Goal: Information Seeking & Learning: Learn about a topic

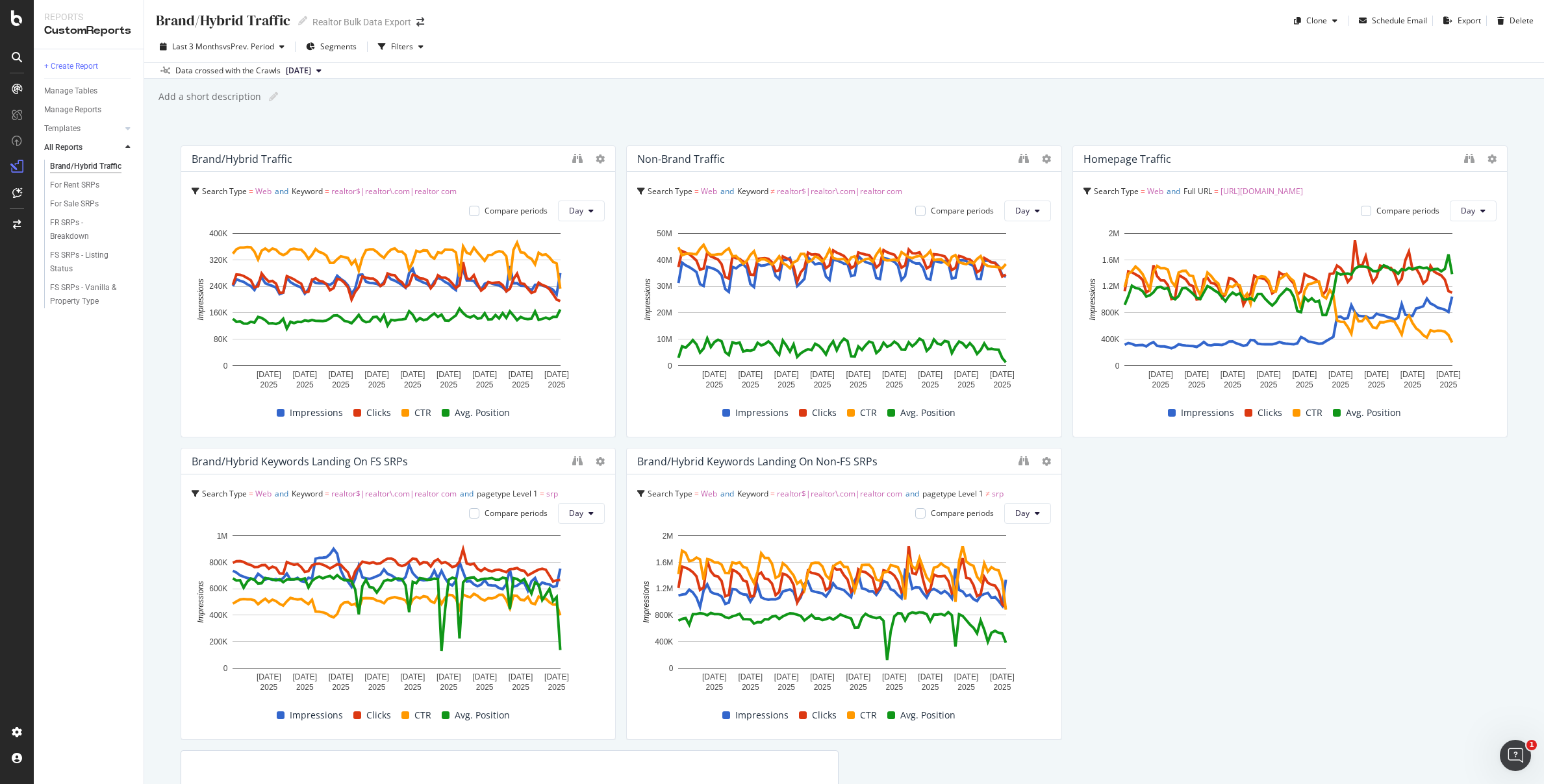
click at [657, 31] on div "Last 3 Months vs Prev. Period Segments Filters Data crossed with the Crawls [DA…" at bounding box center [843, 55] width 1400 height 48
click at [654, 62] on div "Data crossed with the Crawls [DATE]" at bounding box center [843, 70] width 1400 height 15
click at [1464, 158] on icon "binoculars" at bounding box center [1469, 158] width 10 height 10
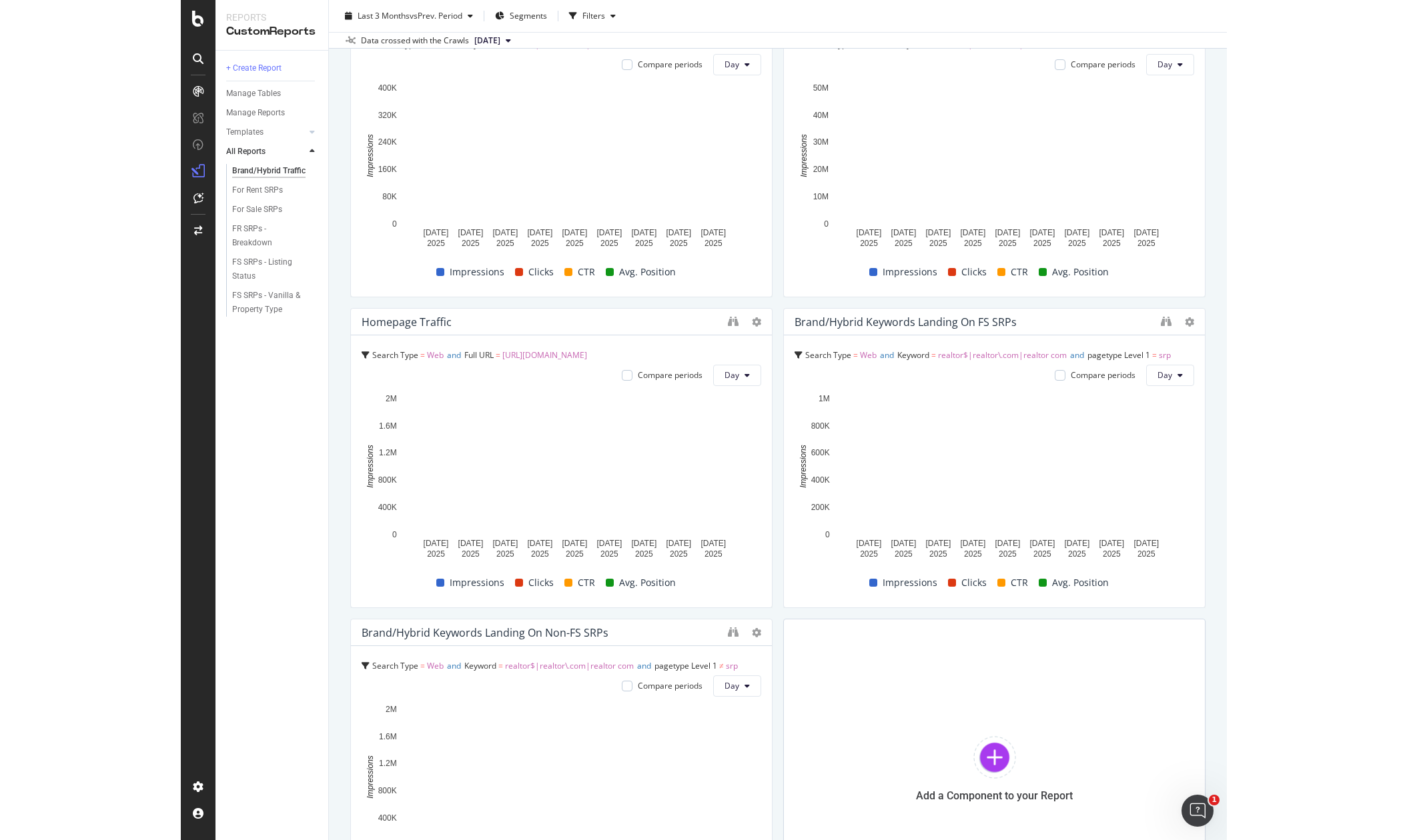
scroll to position [283, 0]
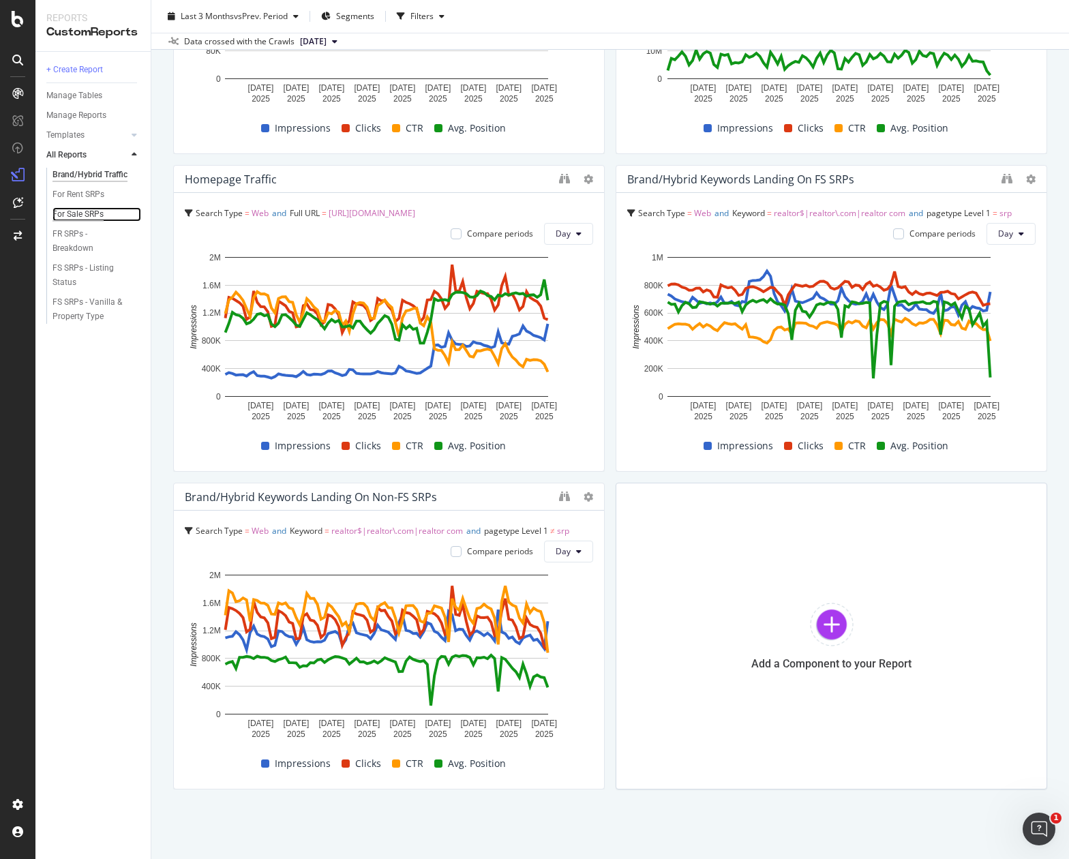
click at [80, 213] on div "For Sale SRPs" at bounding box center [77, 214] width 51 height 14
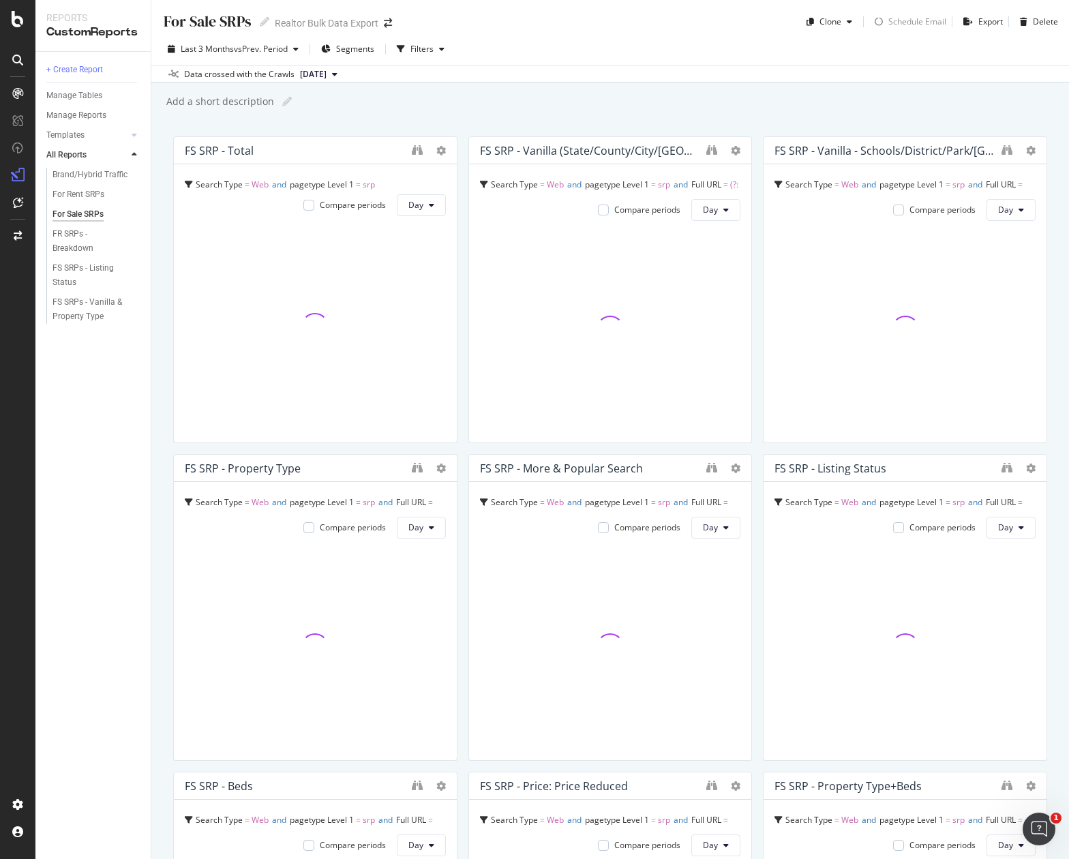
click at [132, 371] on div "+ Create Report Manage Tables Manage Reports Templates AI Bots in Search Busine…" at bounding box center [92, 455] width 115 height 807
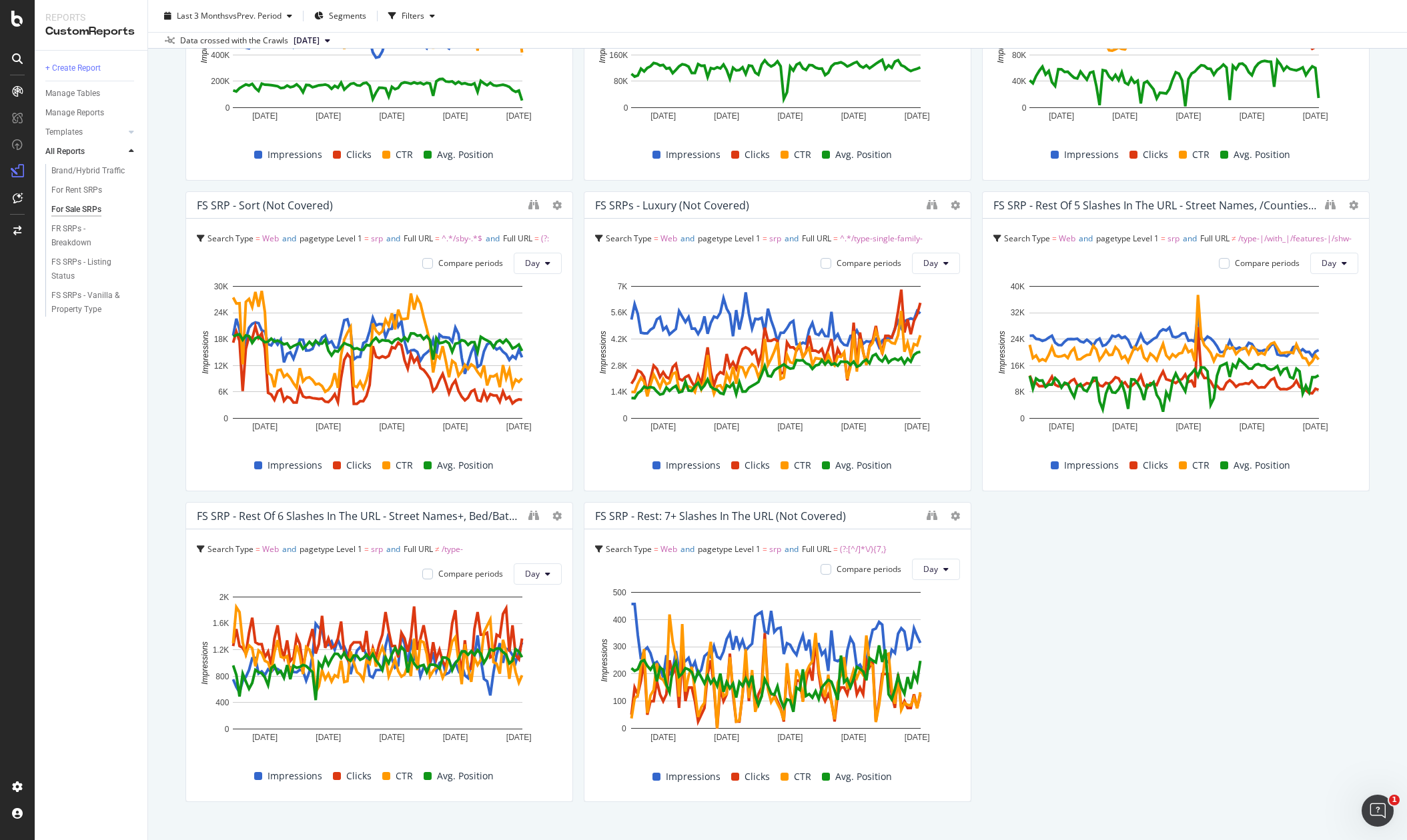
scroll to position [1514, 0]
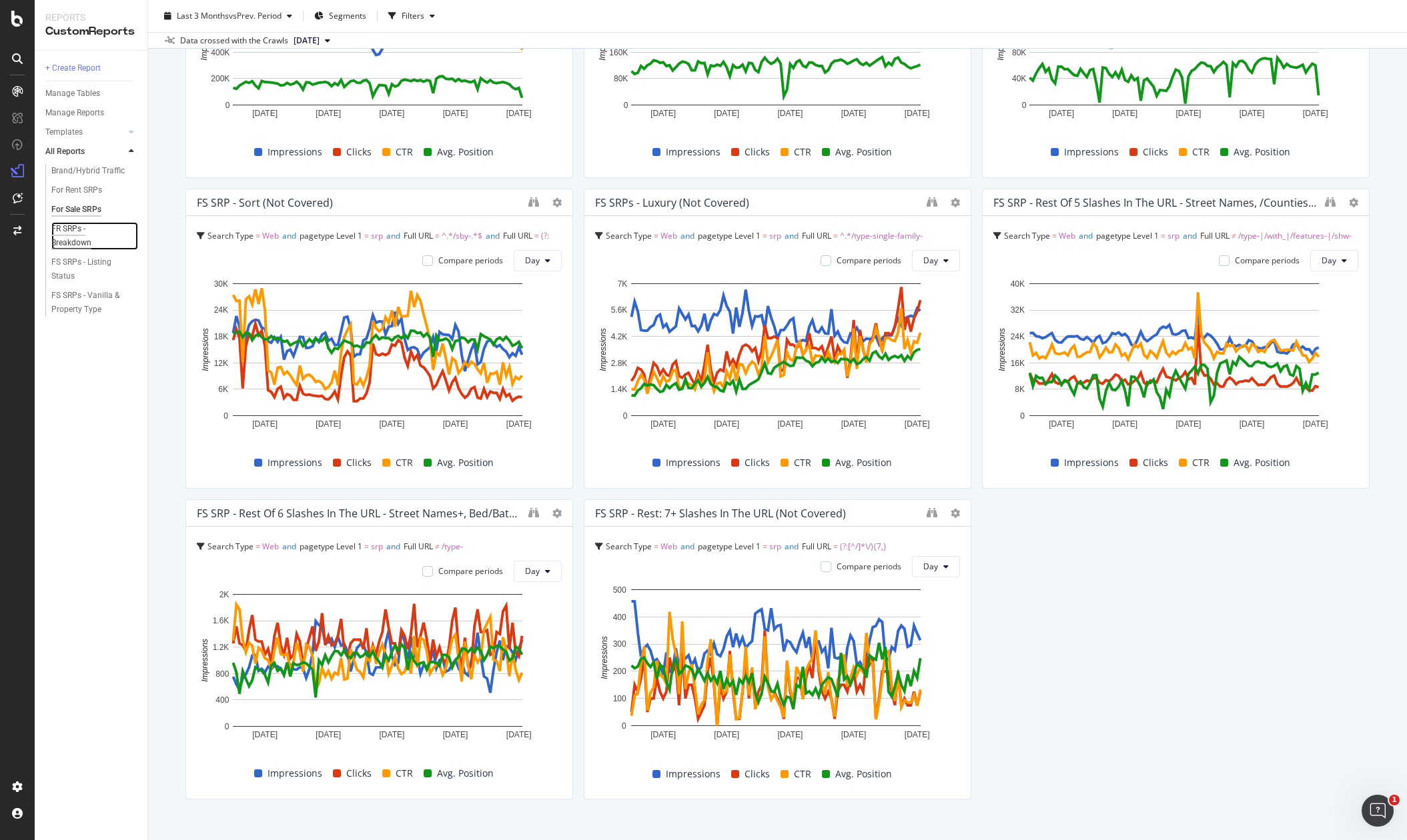
click at [60, 236] on div "FR SRPs - Breakdown" at bounding box center [88, 236] width 74 height 28
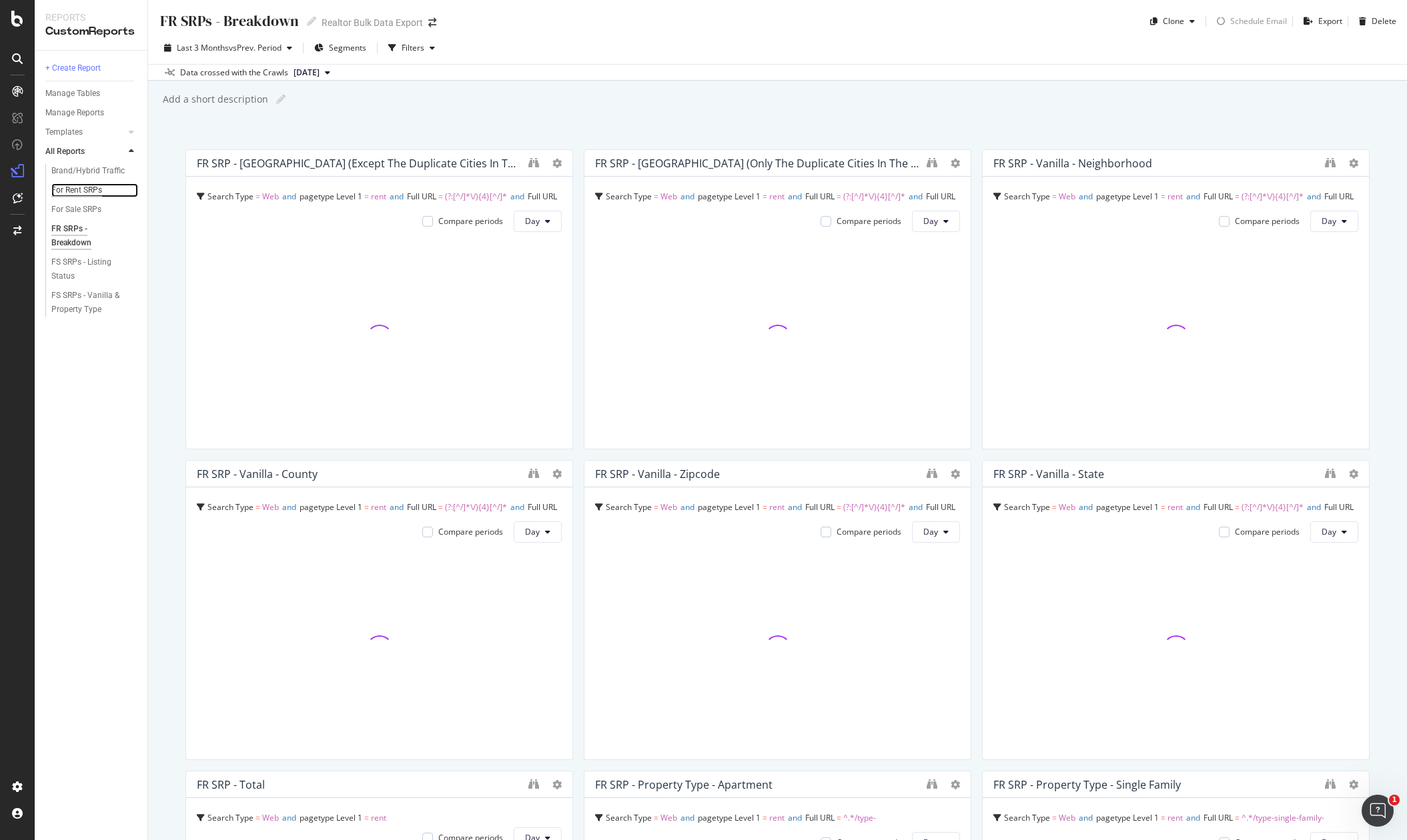
click at [72, 186] on div "For Rent SRPs" at bounding box center [76, 190] width 51 height 14
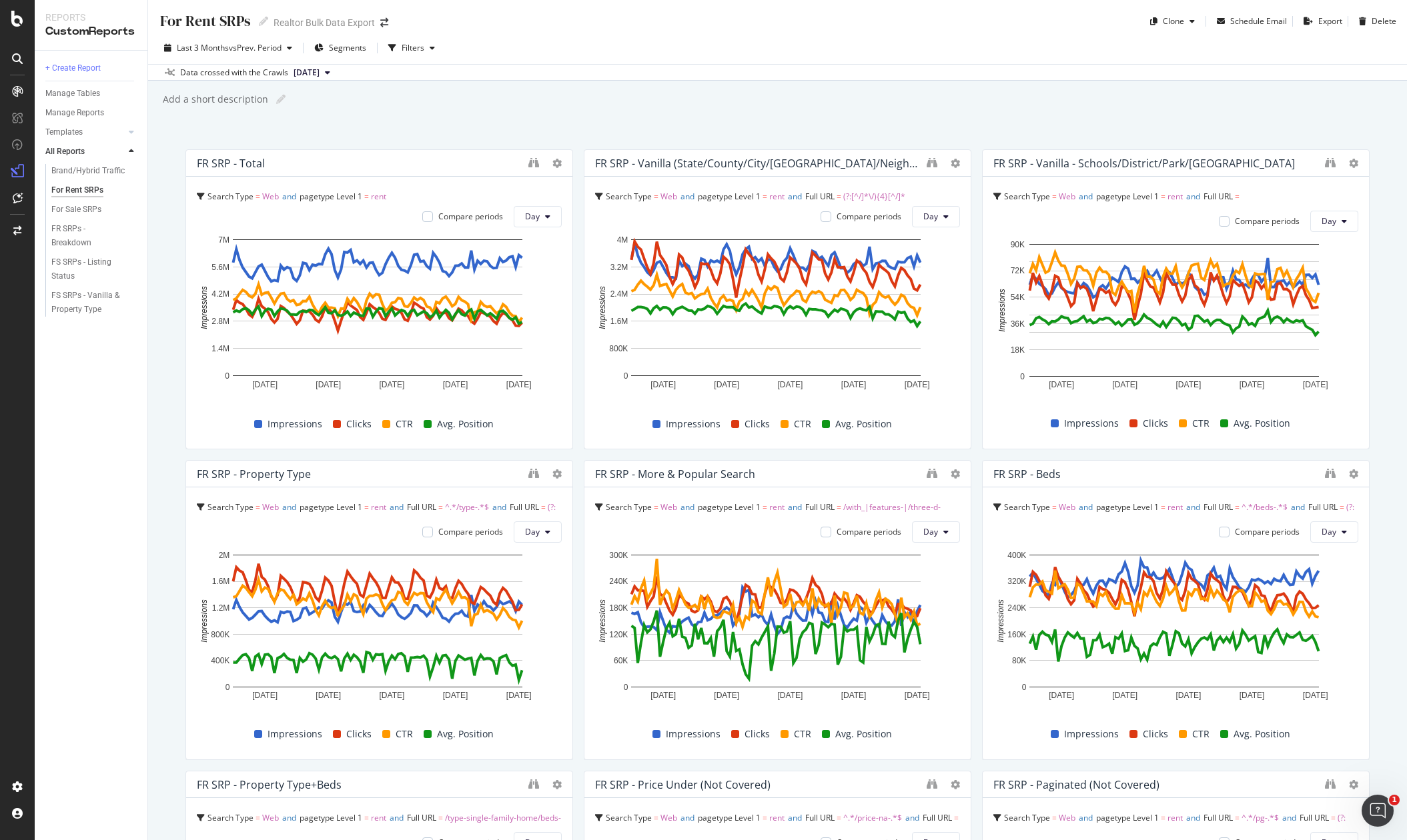
scroll to position [3, 0]
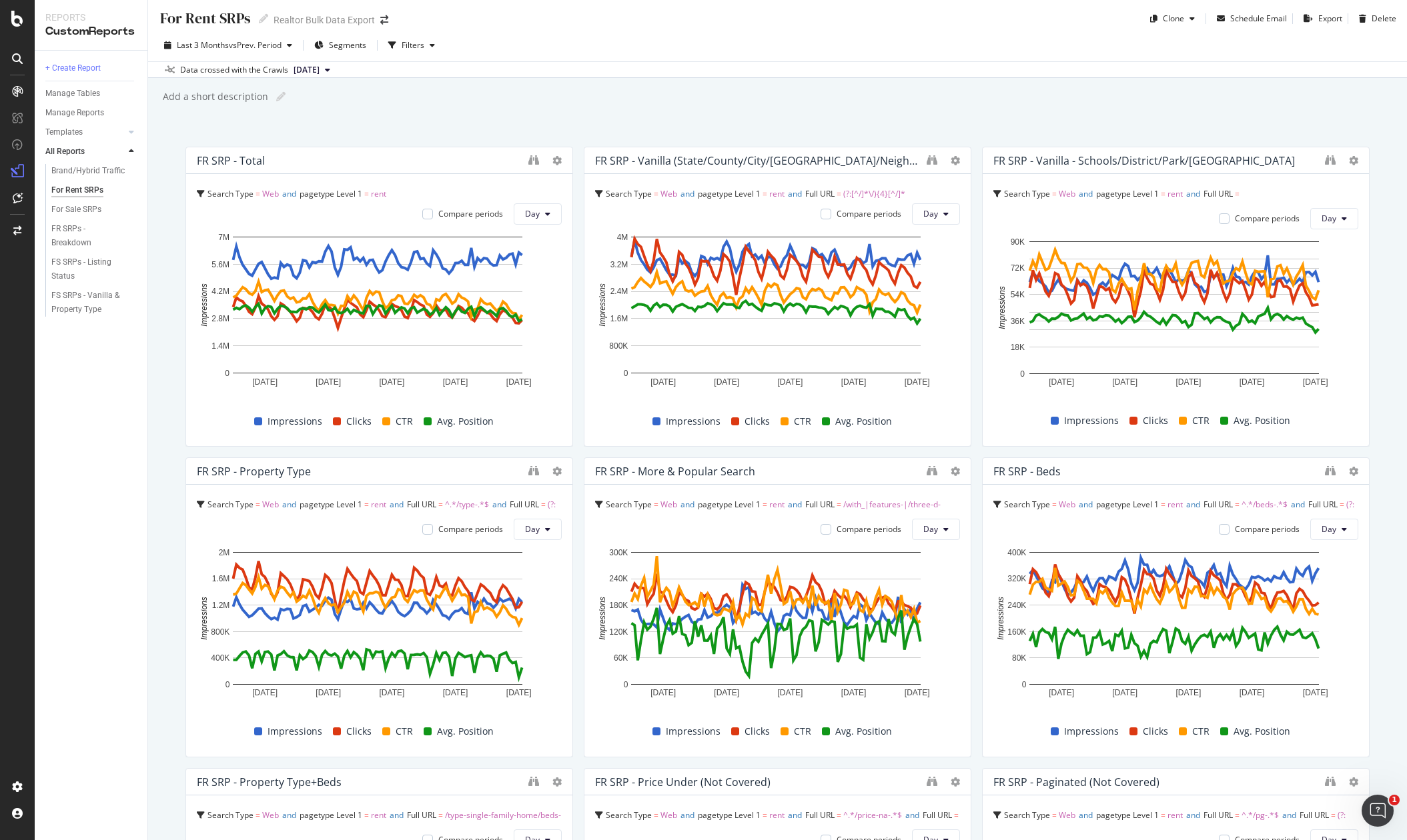
click at [1038, 39] on div "Last 3 Months vs Prev. Period Segments Filters" at bounding box center [777, 47] width 1258 height 26
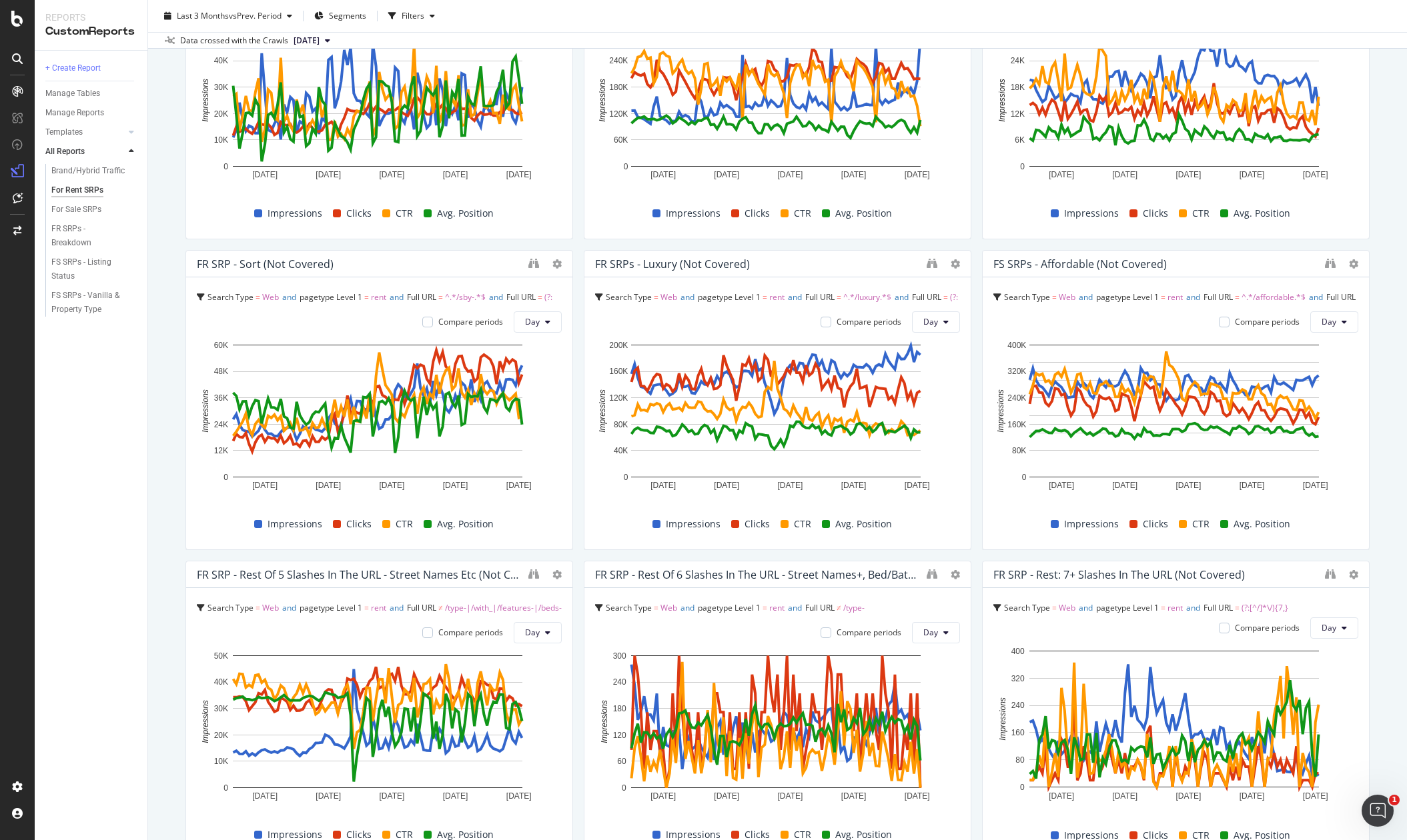
scroll to position [1037, 0]
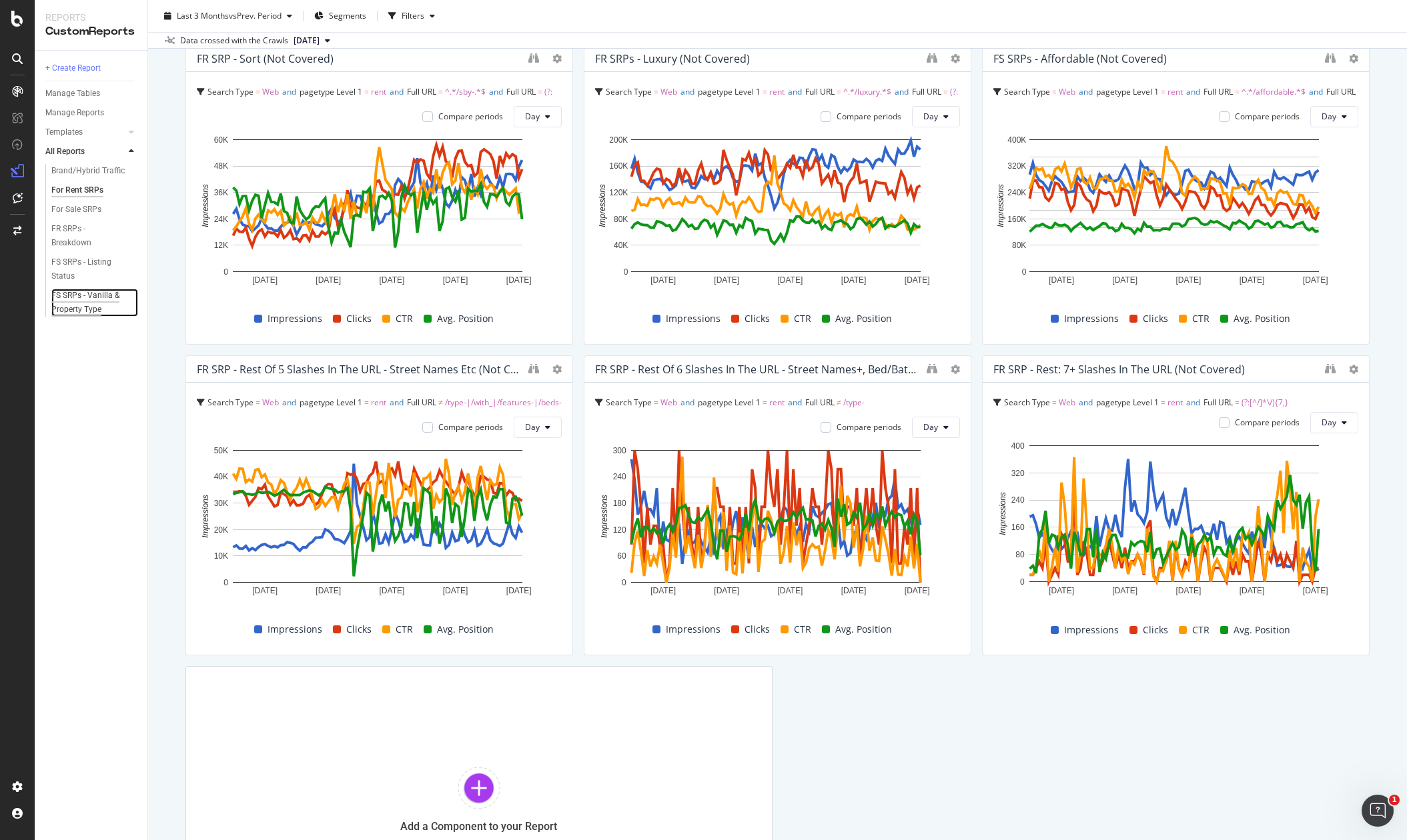
click at [72, 293] on div "FS SRPs - Vanilla & Property Type" at bounding box center [90, 302] width 78 height 28
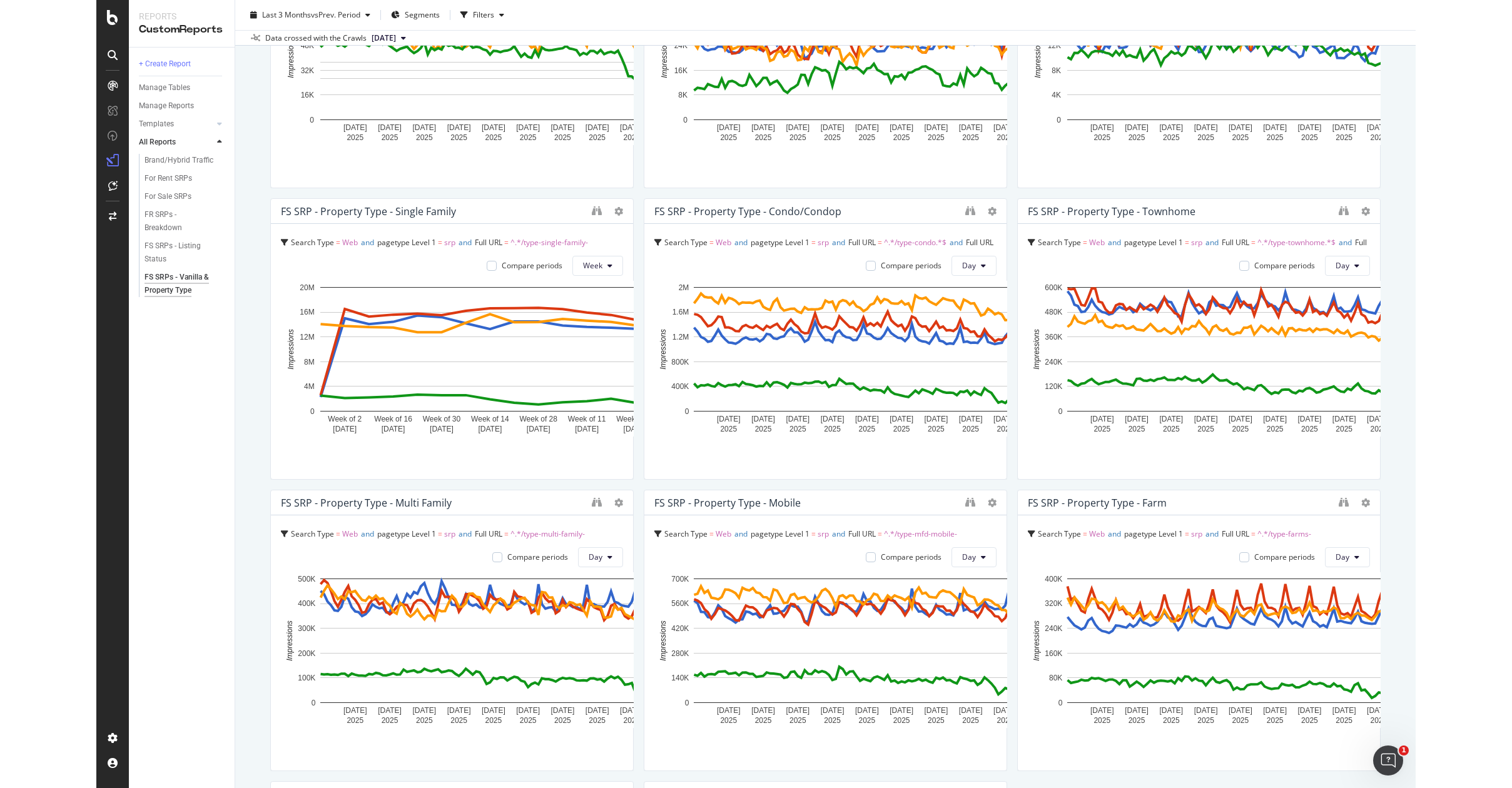
scroll to position [816, 0]
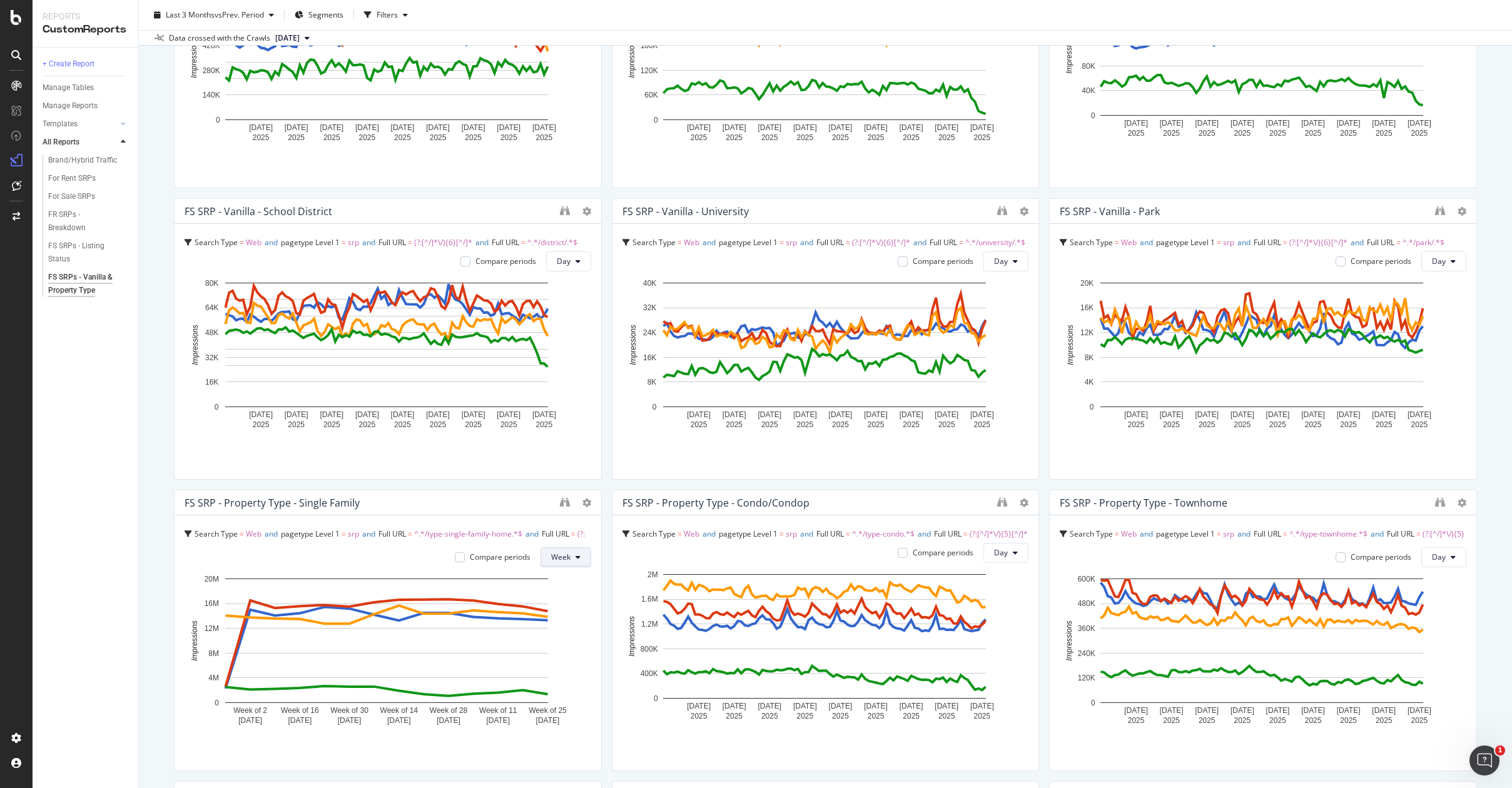
click at [565, 551] on span "Week" at bounding box center [561, 557] width 19 height 11
click at [567, 397] on span "Day" at bounding box center [559, 397] width 23 height 11
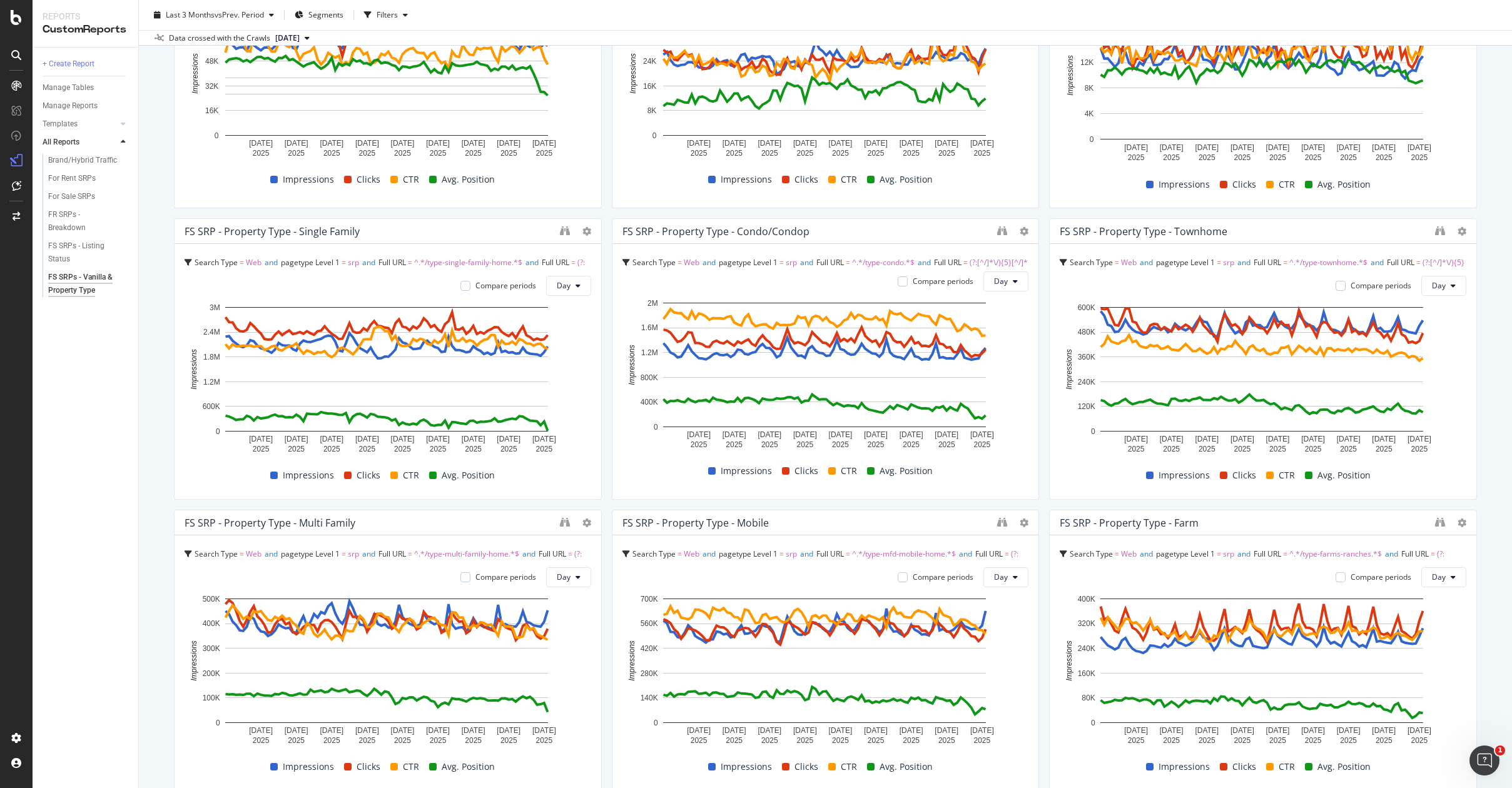
scroll to position [962, 0]
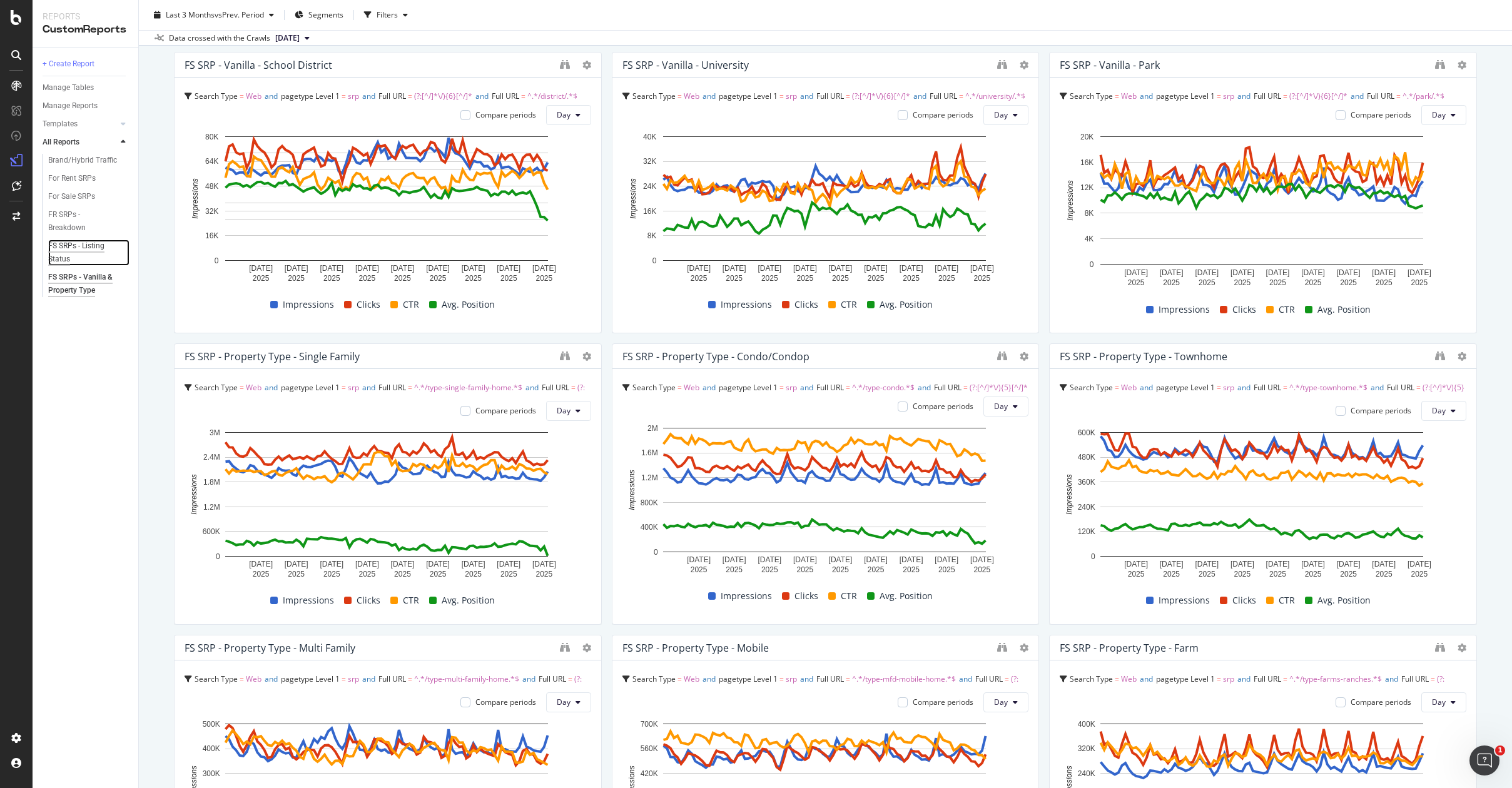
click at [71, 245] on div "FS SRPs - Listing Status" at bounding box center [83, 252] width 70 height 27
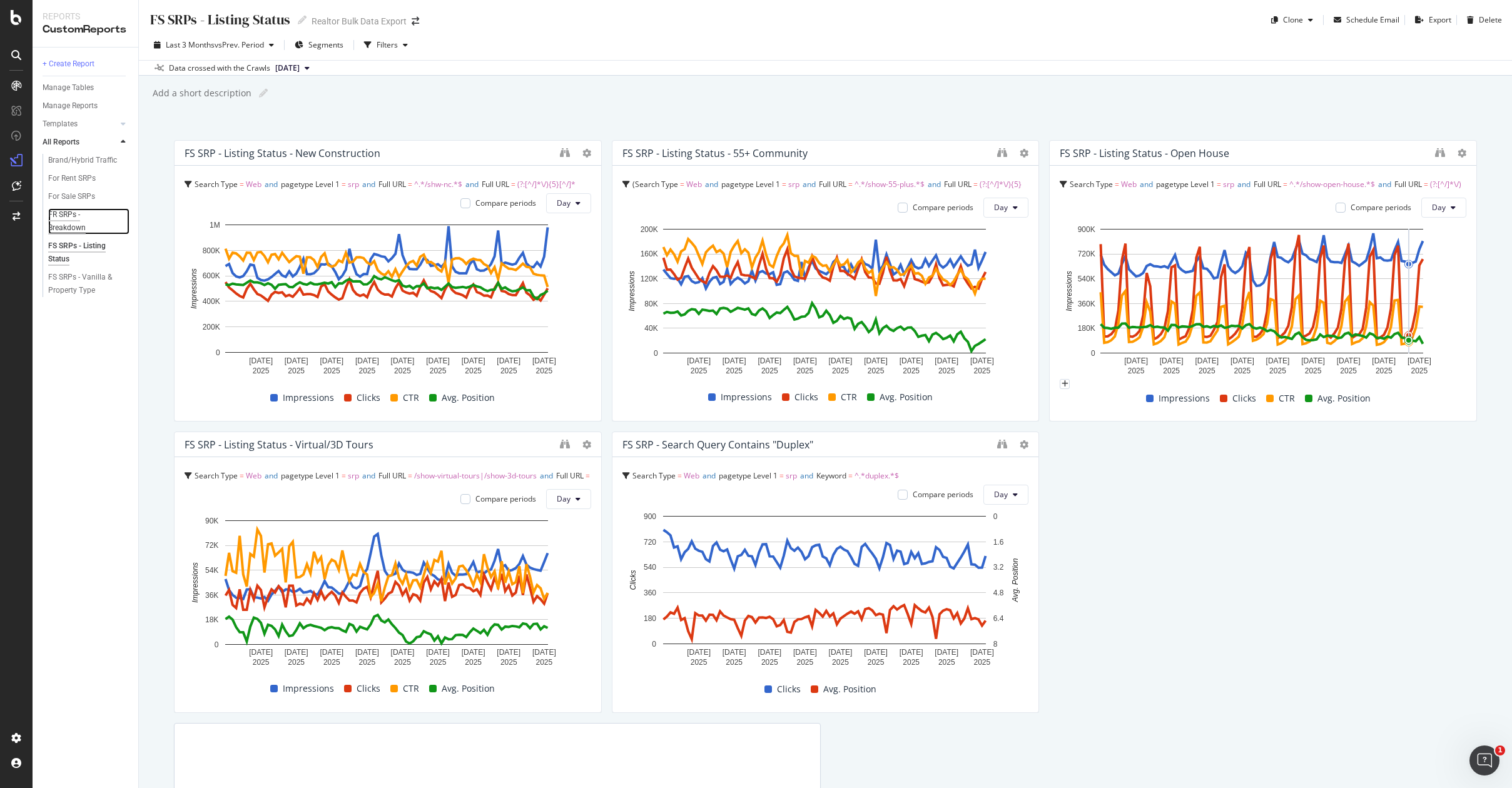
click at [66, 219] on div "FR SRPs - Breakdown" at bounding box center [83, 221] width 70 height 27
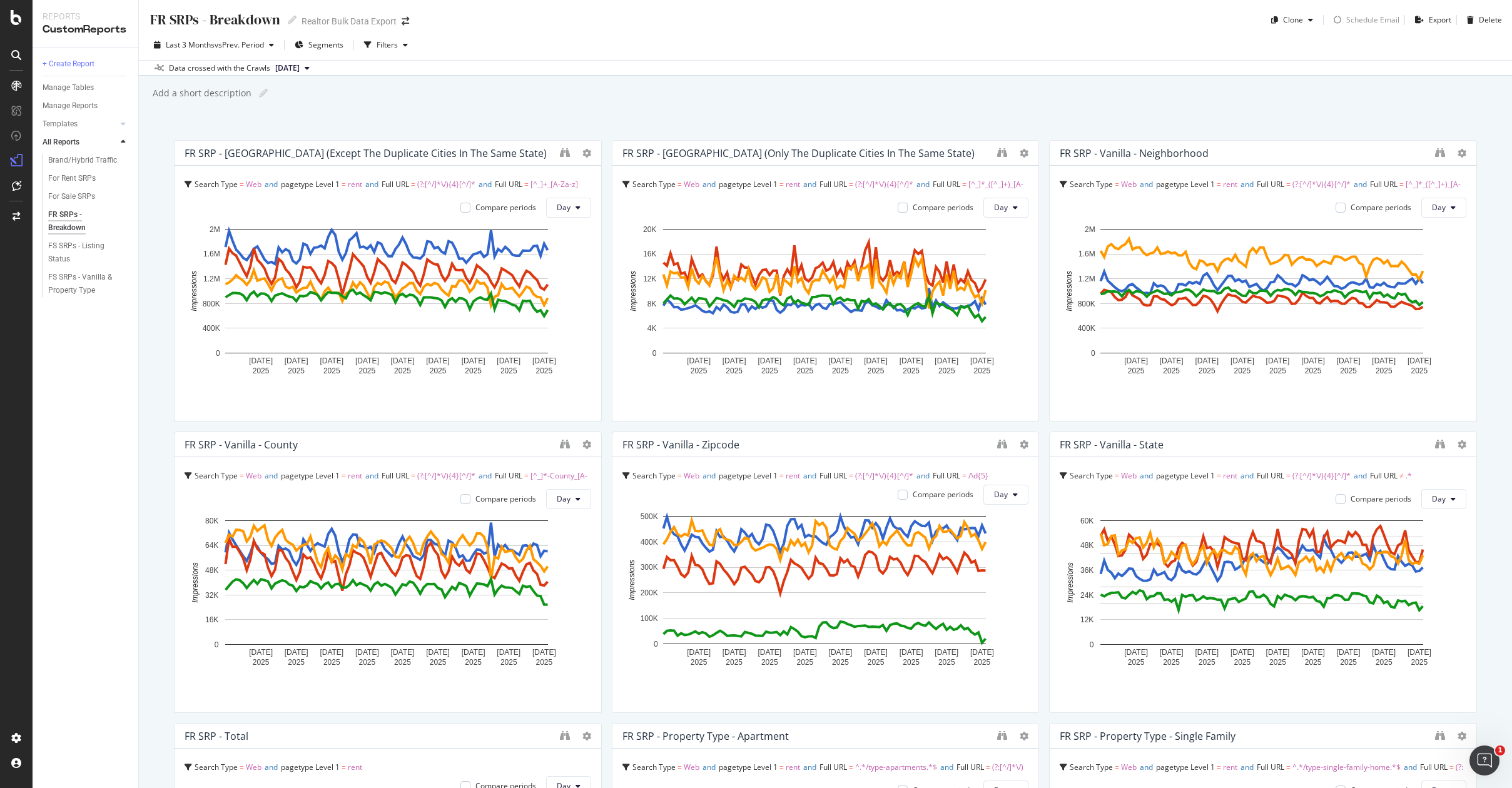
click at [649, 64] on div "Data crossed with the Crawls [DATE]" at bounding box center [825, 67] width 1373 height 15
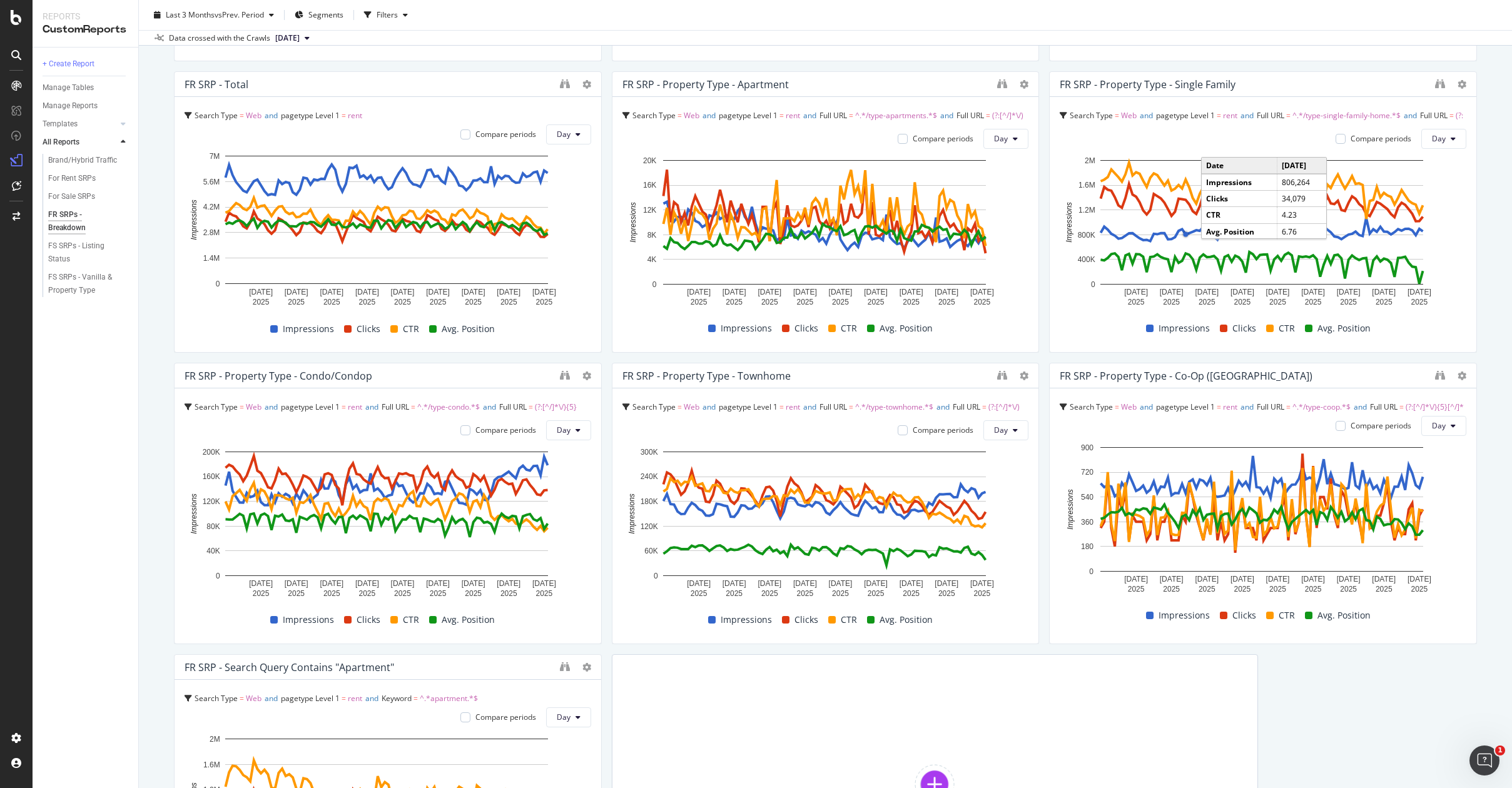
scroll to position [720, 0]
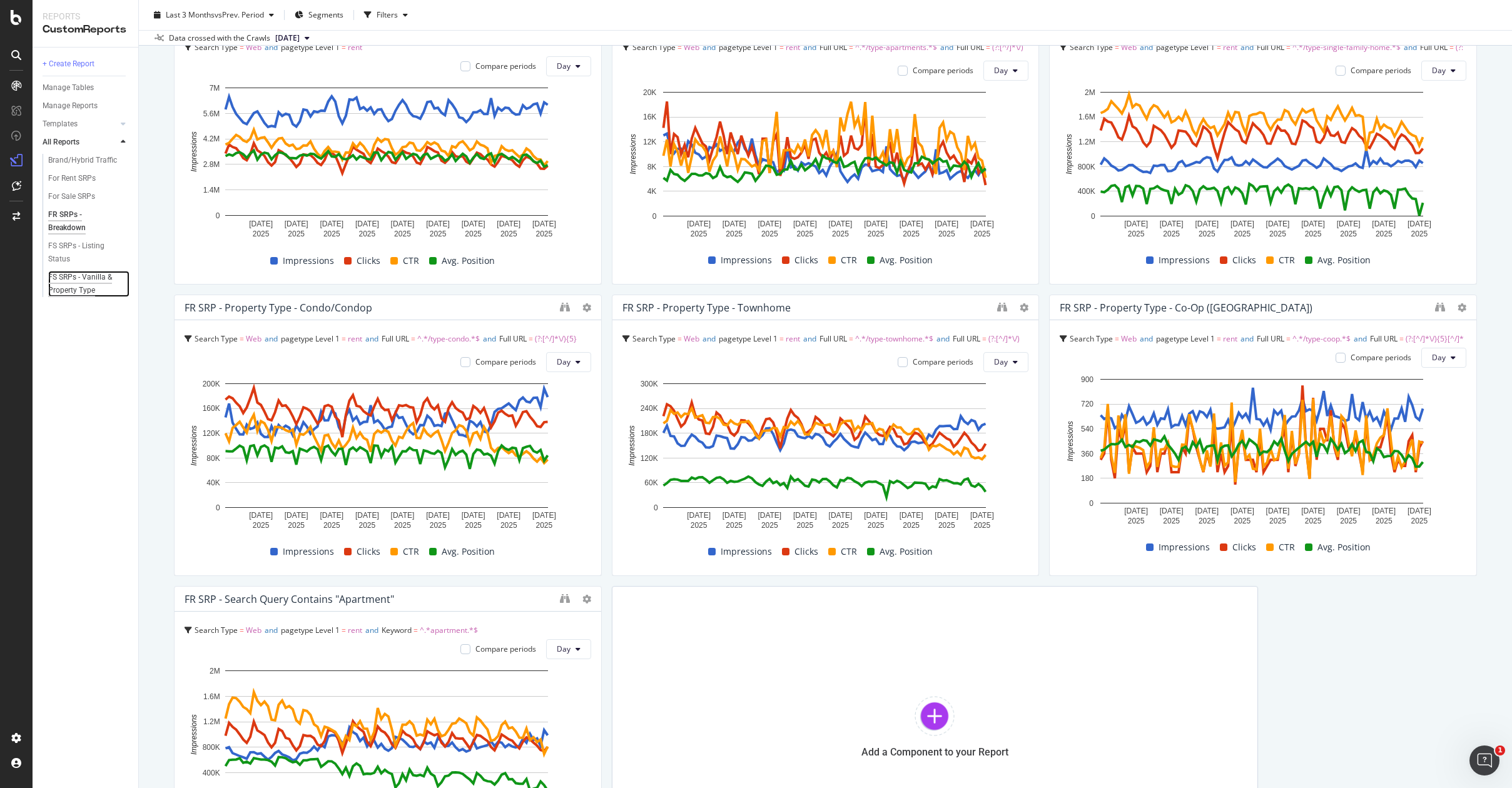
click at [79, 286] on div "FS SRPs - Vanilla & Property Type" at bounding box center [84, 283] width 73 height 27
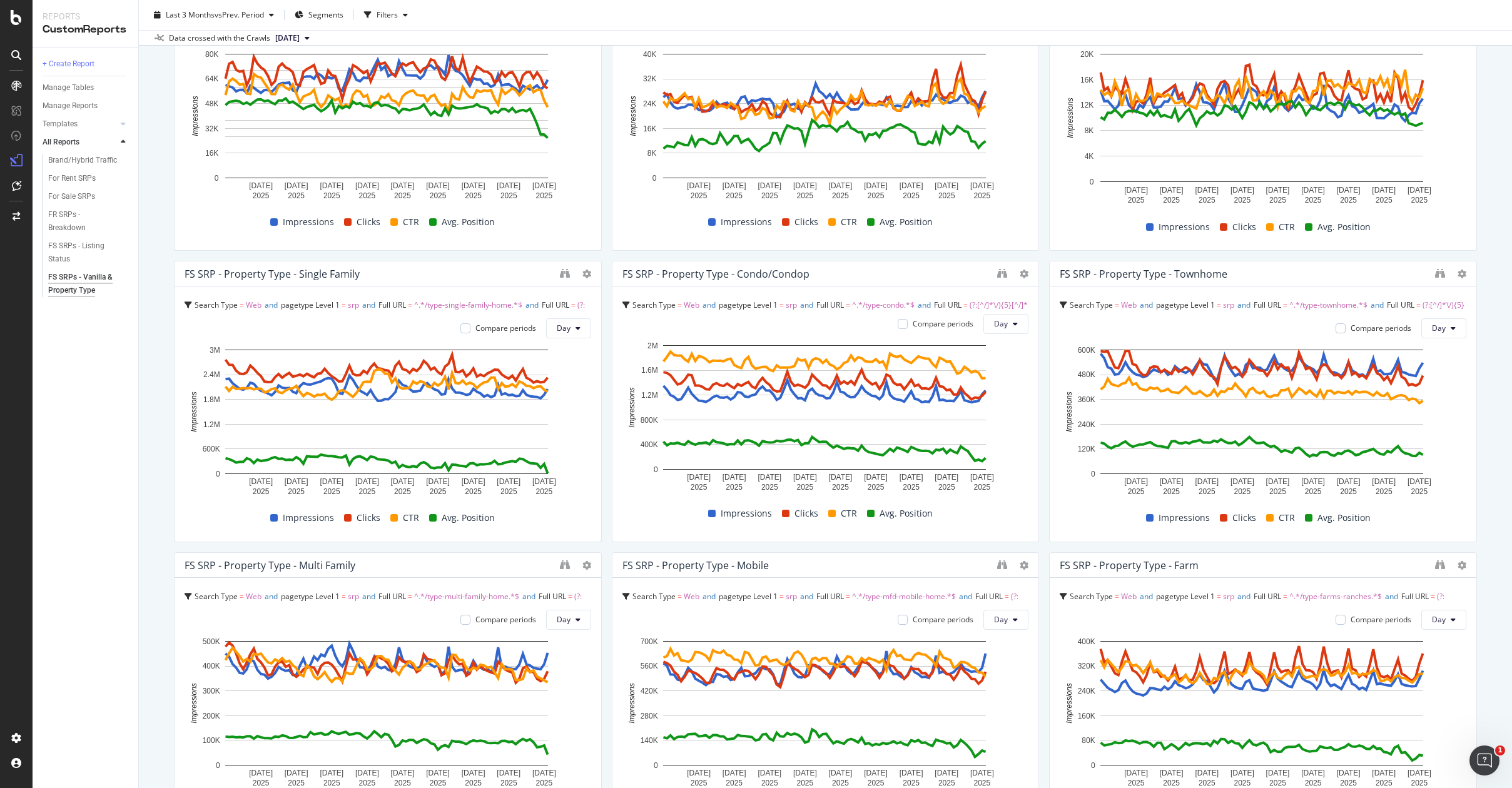
scroll to position [961, 0]
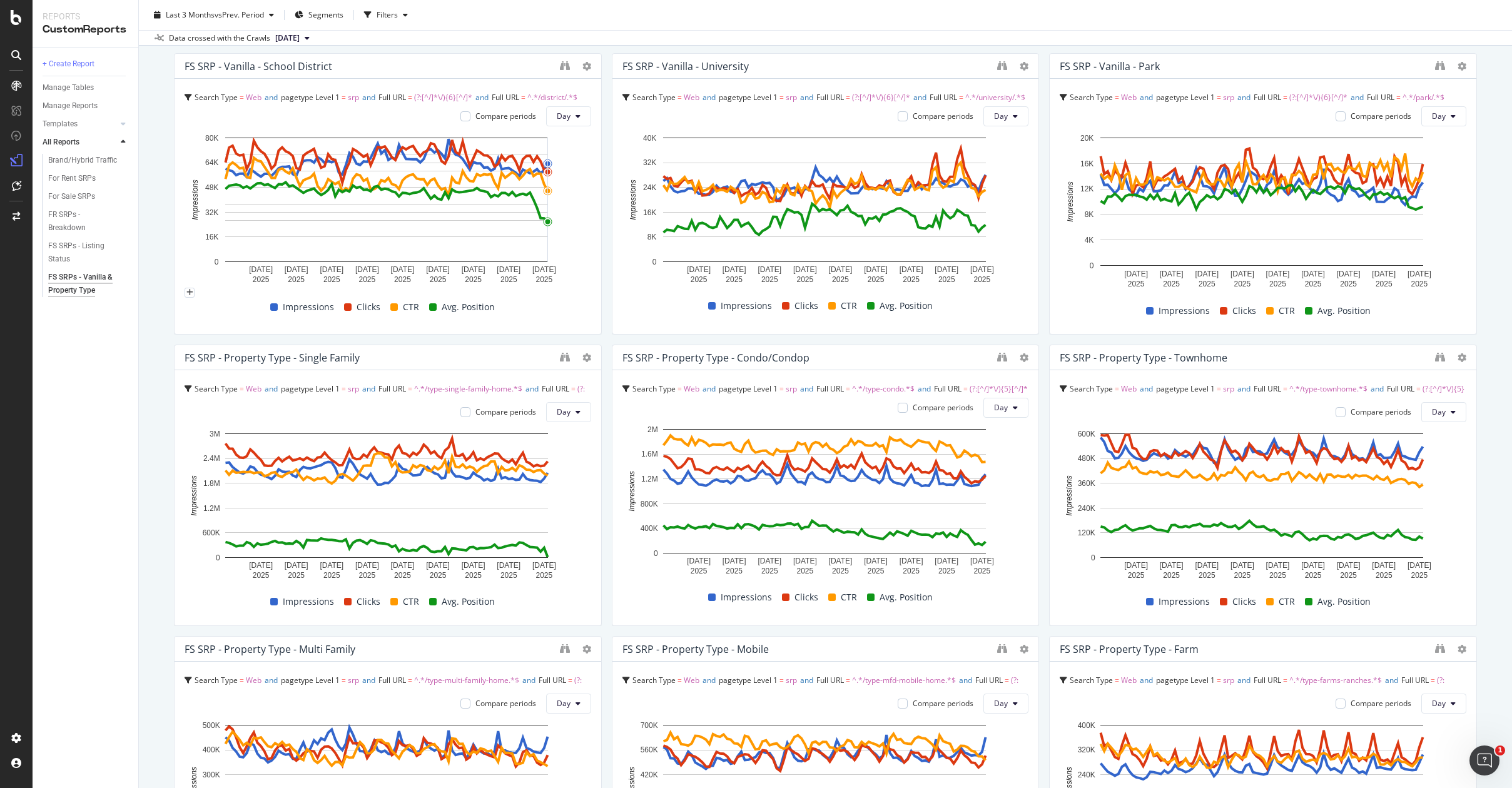
click at [695, 9] on div "Last 3 Months vs Prev. Period Segments Filters" at bounding box center [825, 17] width 1373 height 25
click at [602, 262] on div "FS SRP - Vanilla (State/County/City/Zipcode/Neighborhood) Search Type = Web and…" at bounding box center [826, 194] width 1303 height 2030
click at [1480, 218] on div "FS SRPs - Vanilla & Property Type FS SRPs - Vanilla & Property Type Realtor Bul…" at bounding box center [825, 394] width 1373 height 788
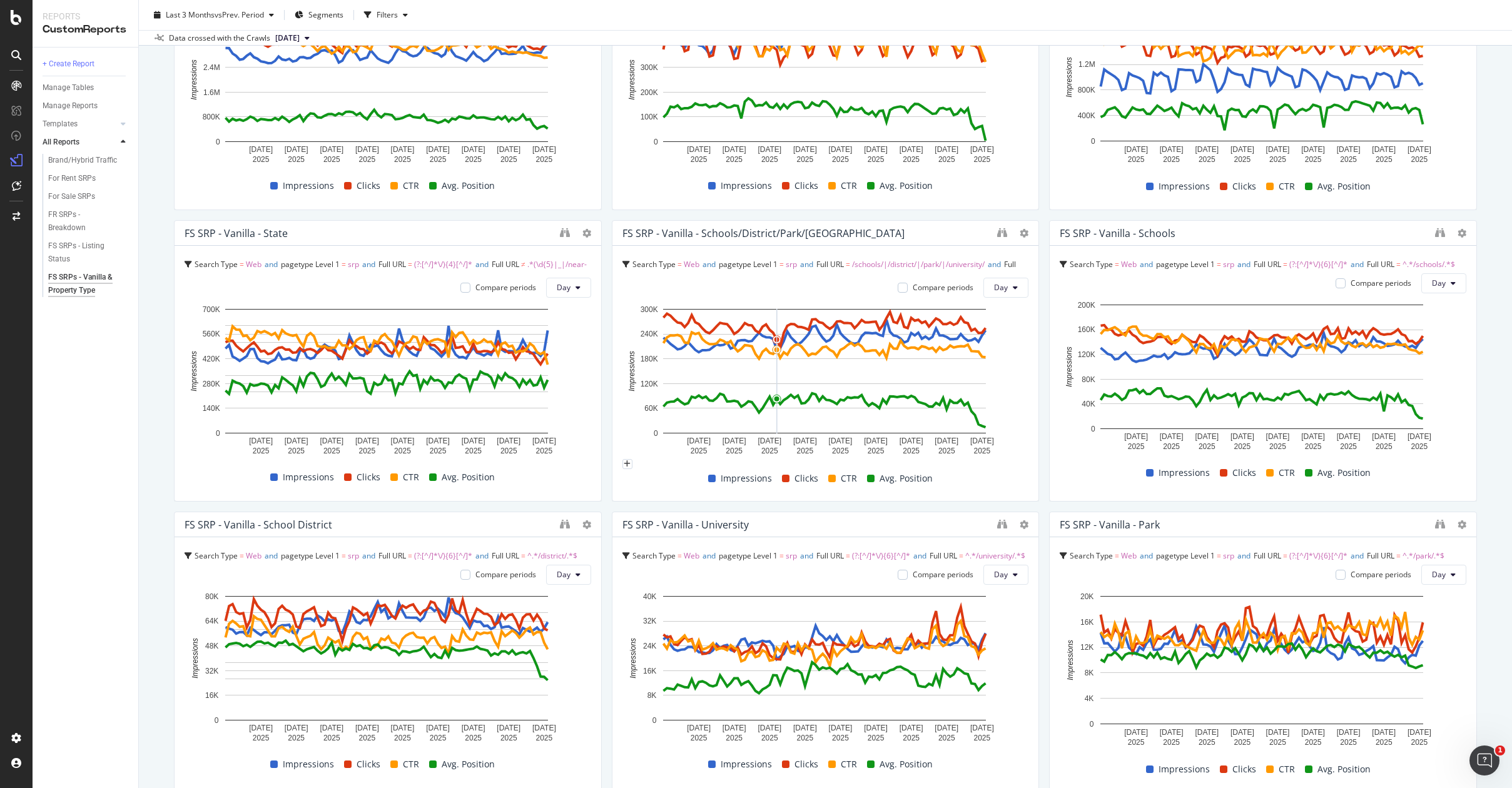
scroll to position [516, 0]
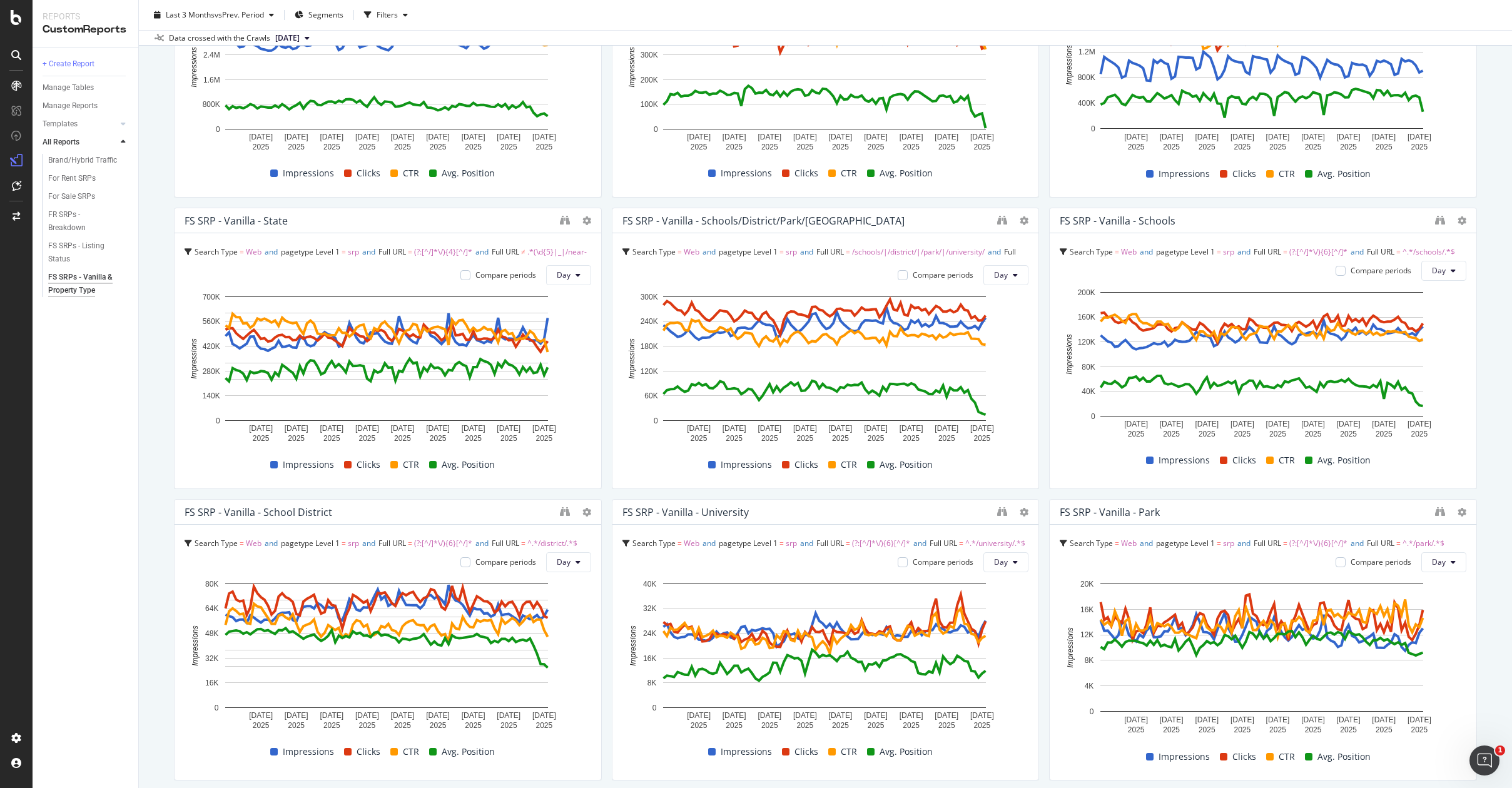
click at [94, 449] on div "+ Create Report Manage Tables Manage Reports Templates AI Bots in Search Busine…" at bounding box center [84, 417] width 106 height 740
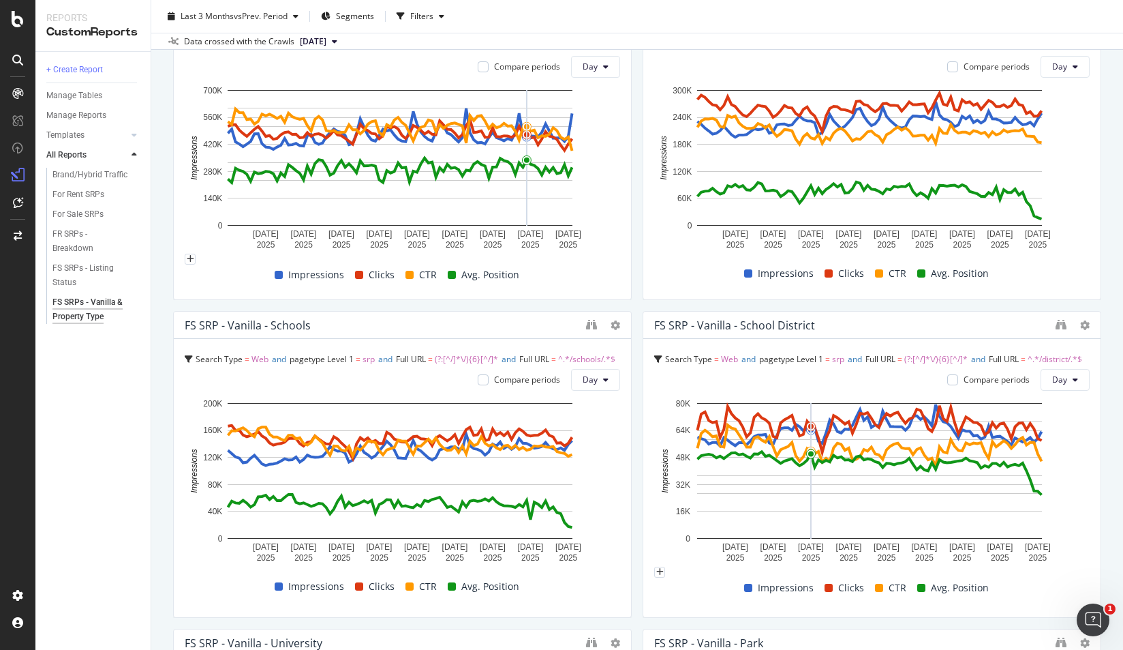
scroll to position [1168, 0]
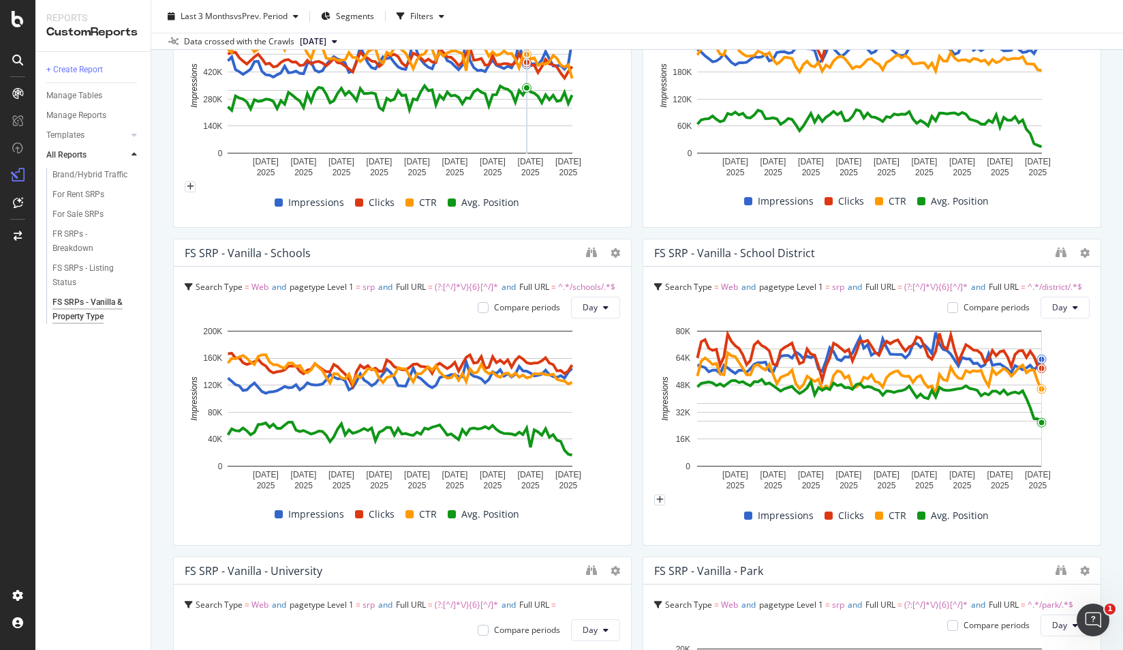
click at [1097, 249] on div "FS SRPs - Vanilla & Property Type FS SRPs - Vanilla & Property Type Realtor Bul…" at bounding box center [637, 325] width 972 height 650
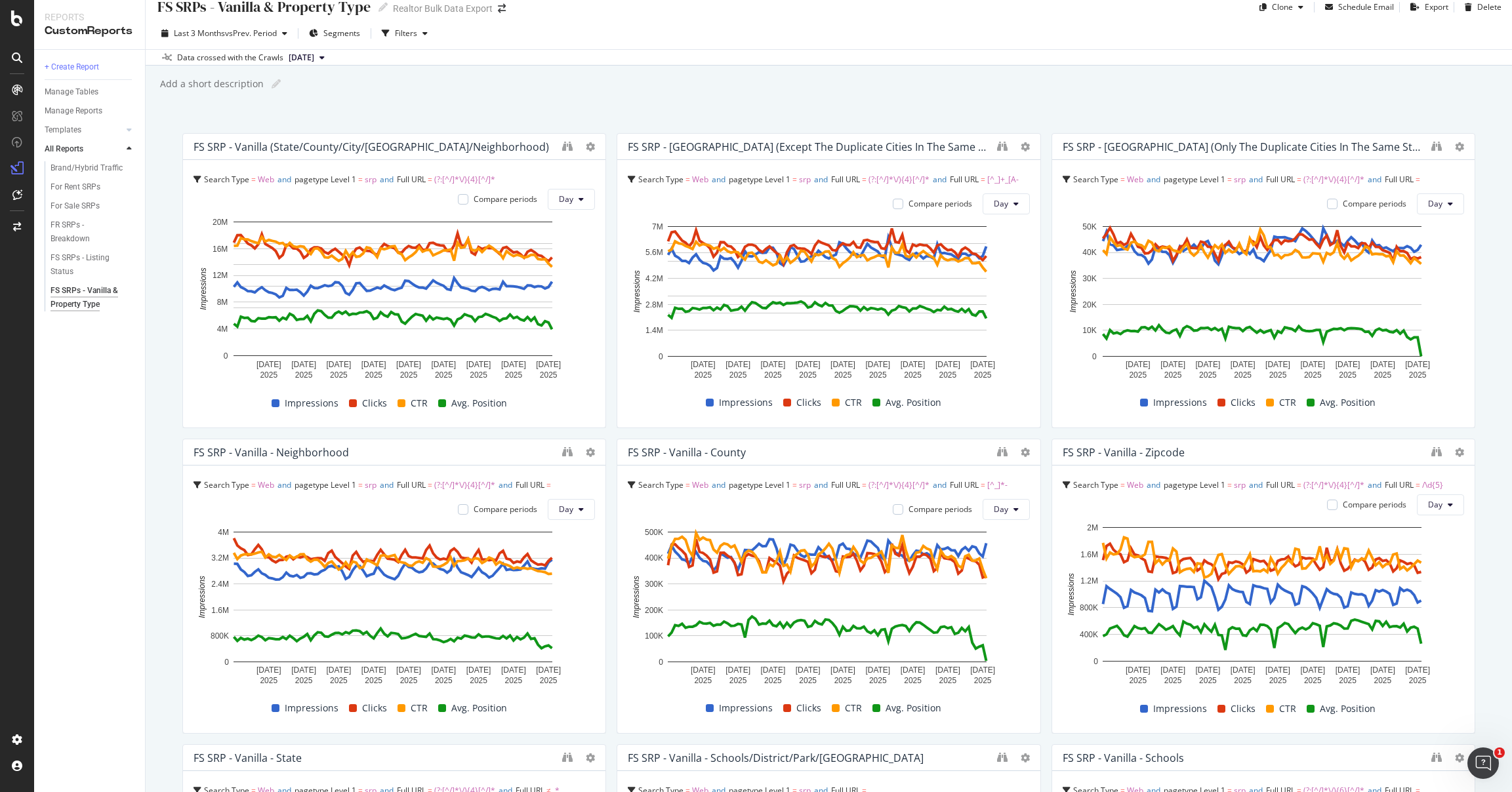
scroll to position [16, 0]
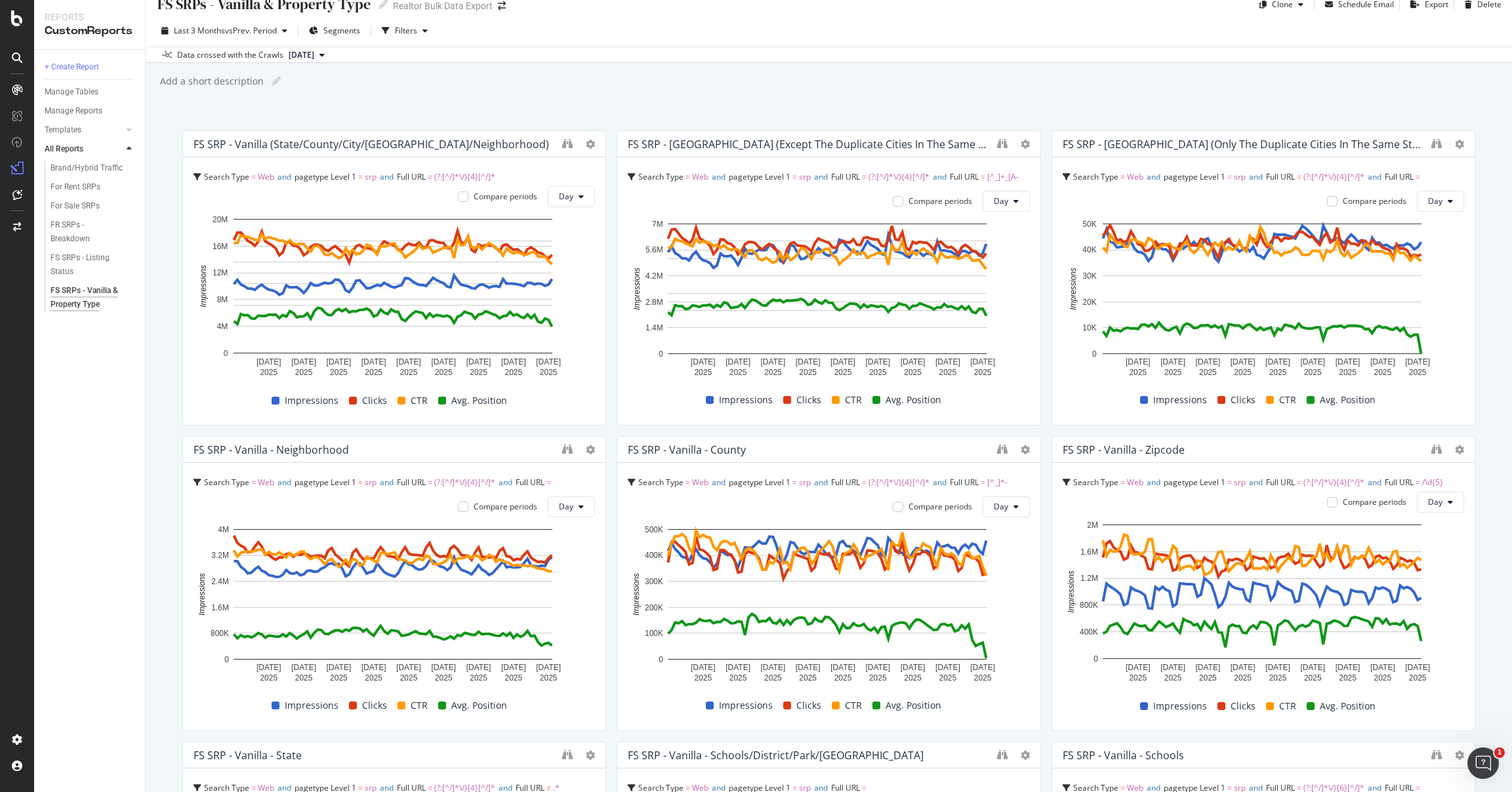
click at [967, 21] on div "Last 3 Months vs Prev. Period Segments Filters Data crossed with the Crawls [DA…" at bounding box center [829, 39] width 1367 height 48
click at [1003, 82] on div "Add a short description Add a short description" at bounding box center [835, 81] width 1353 height 19
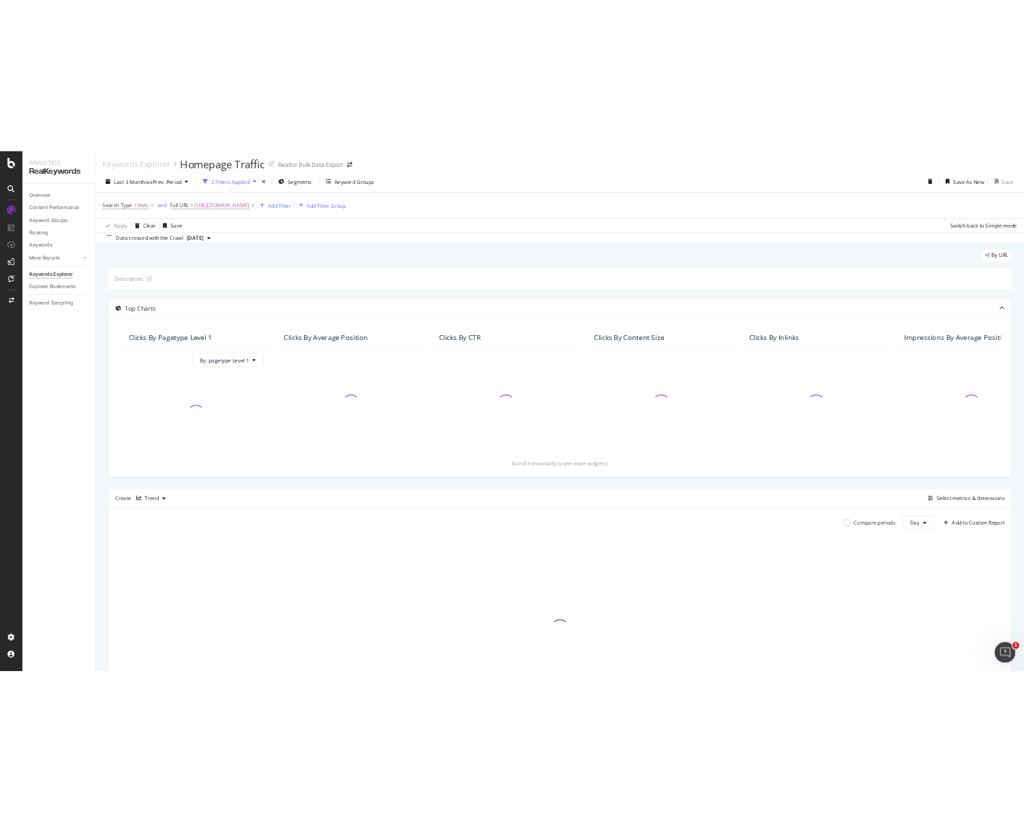
scroll to position [3, 0]
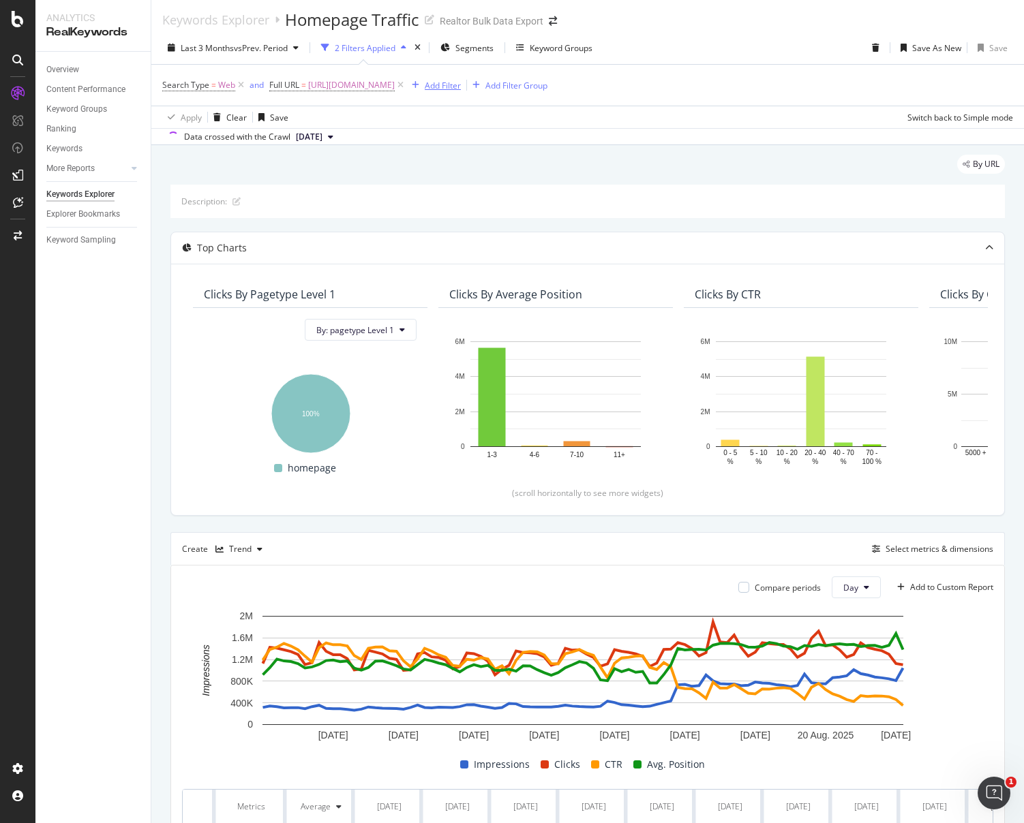
click at [457, 85] on div "Add Filter" at bounding box center [443, 86] width 36 height 12
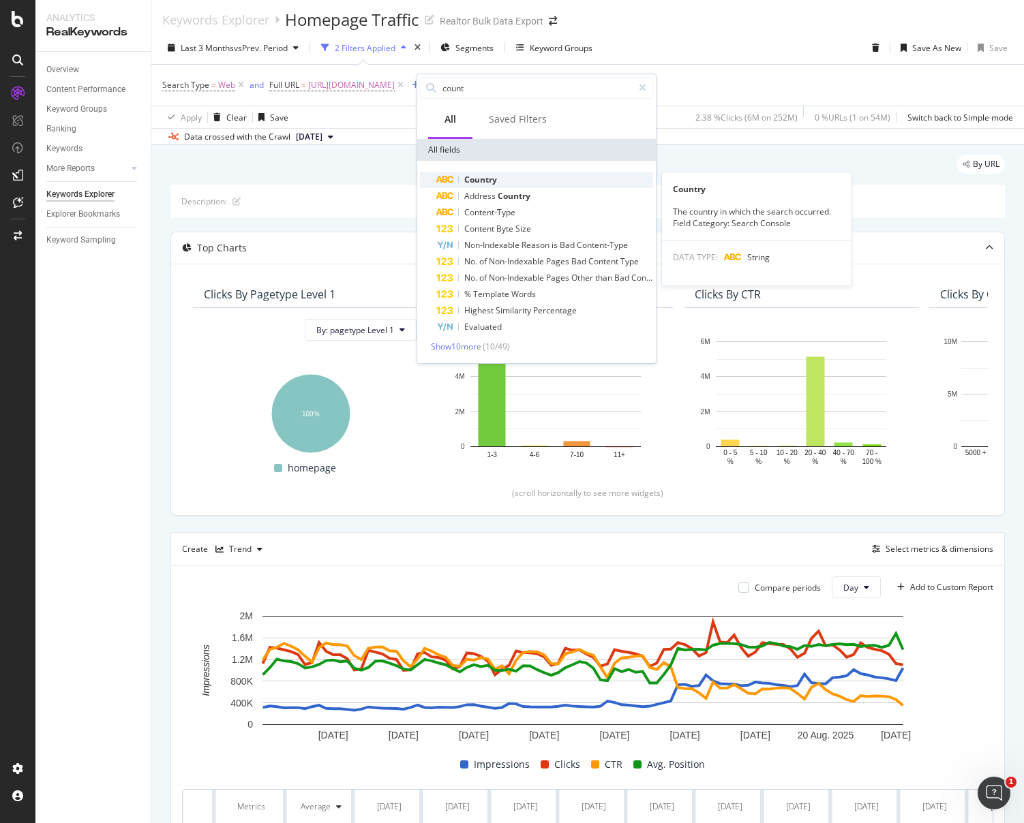
type input "count"
click at [479, 179] on span "Country" at bounding box center [480, 180] width 33 height 12
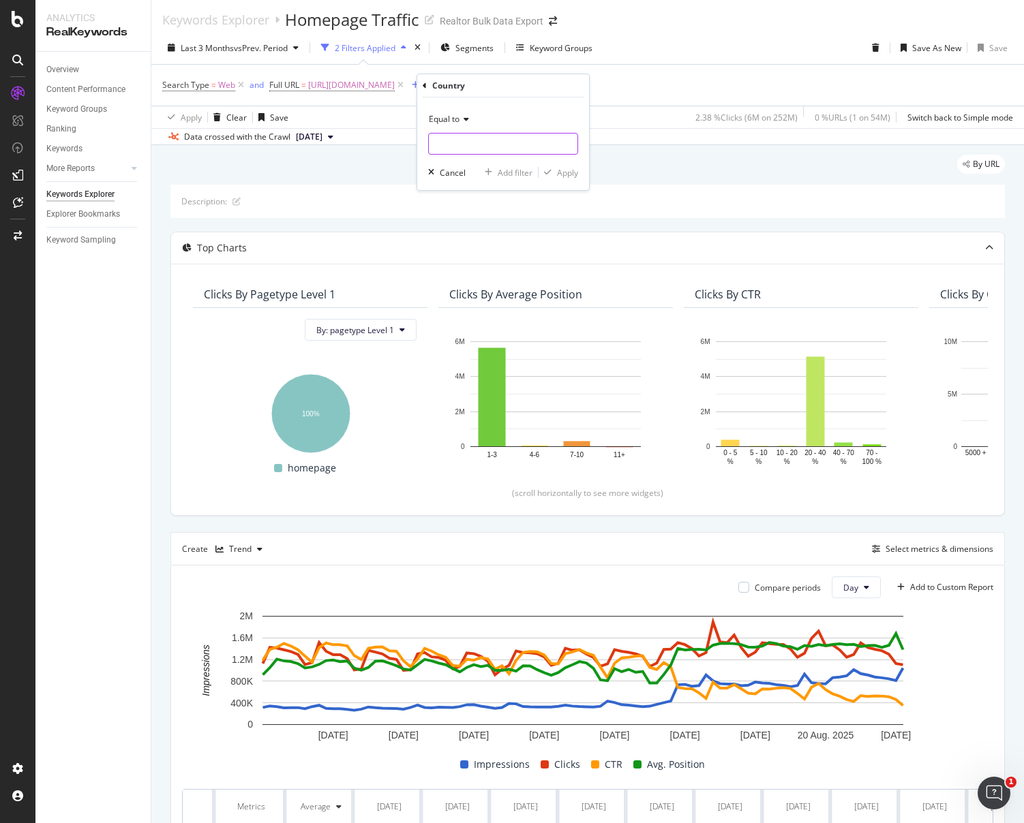
click at [455, 142] on input "text" at bounding box center [503, 144] width 149 height 22
click at [461, 116] on icon at bounding box center [464, 119] width 10 height 8
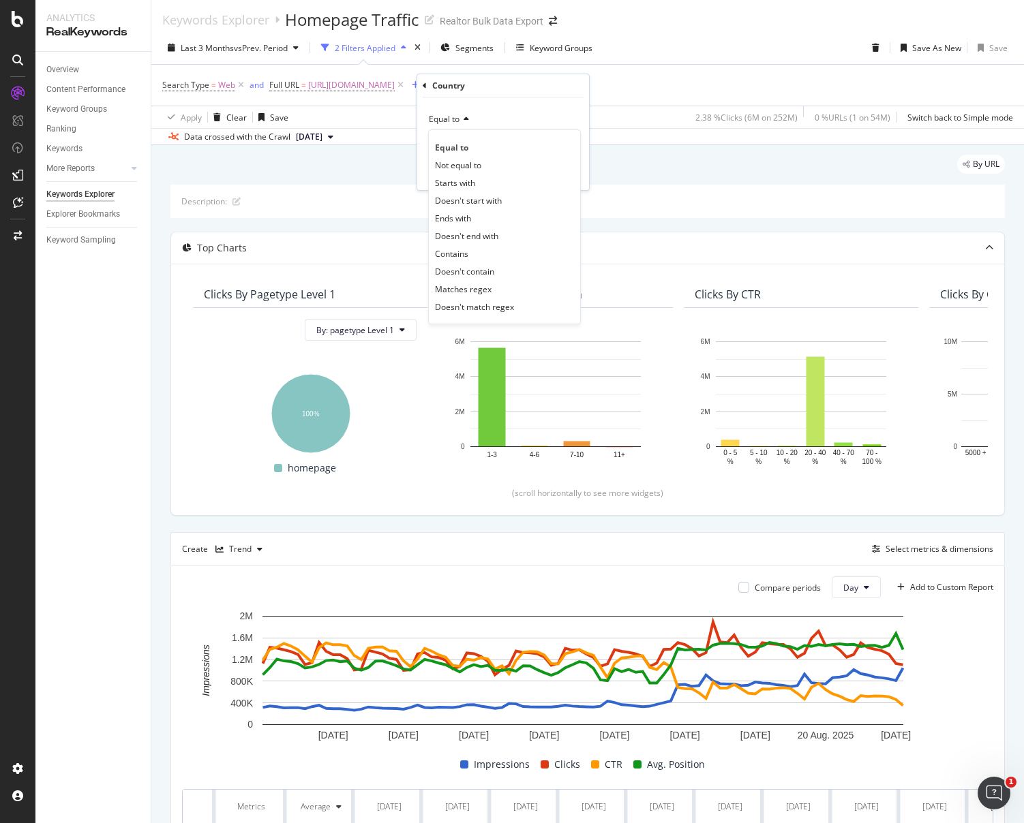
click at [487, 119] on div "Equal to" at bounding box center [503, 119] width 150 height 22
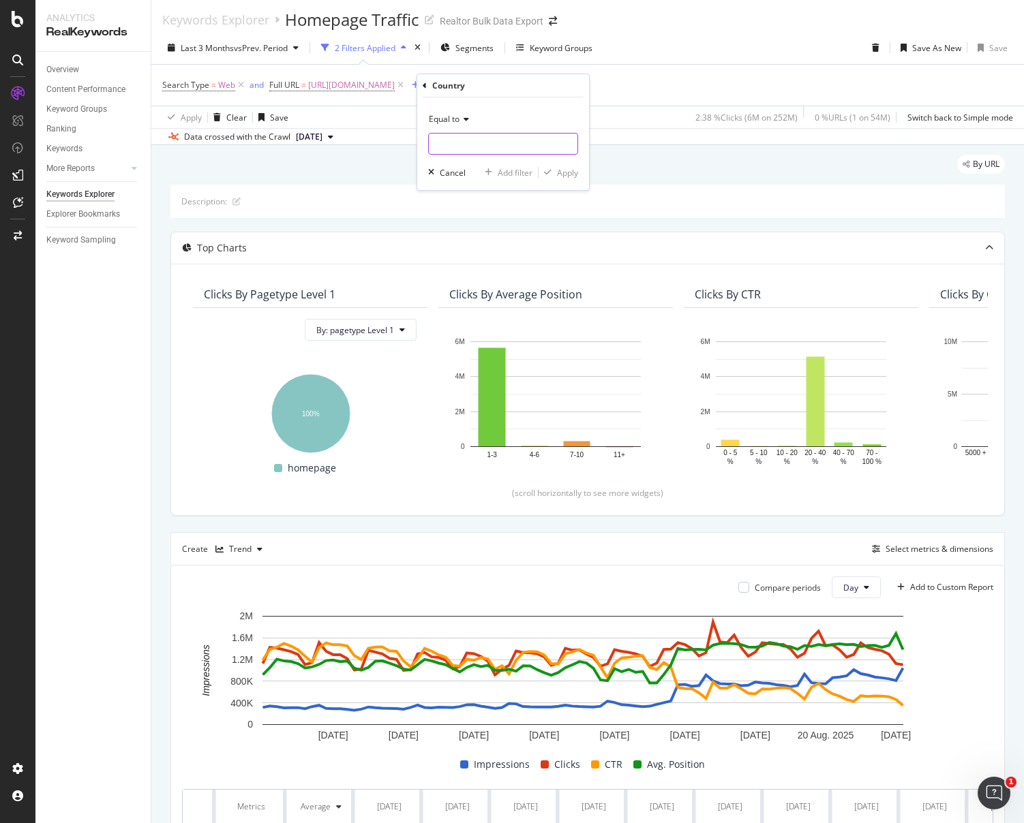
click at [473, 141] on input "text" at bounding box center [503, 144] width 149 height 22
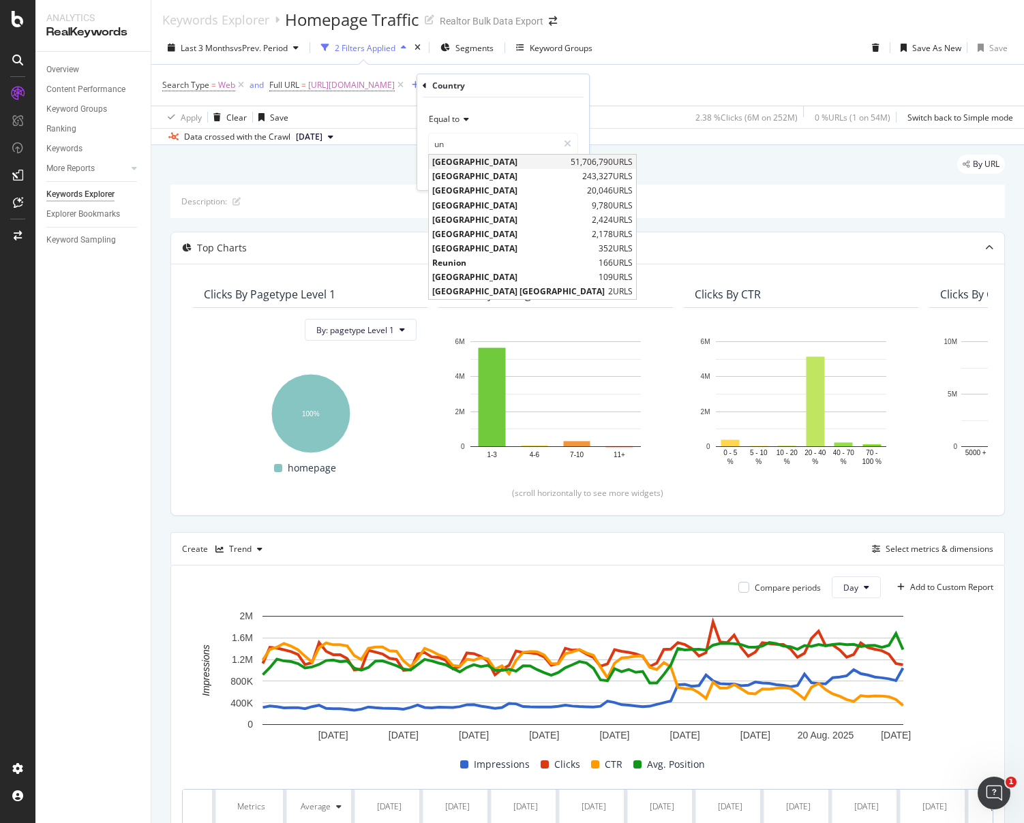
click at [501, 161] on span "United States of America" at bounding box center [499, 162] width 135 height 12
type input "United States of America"
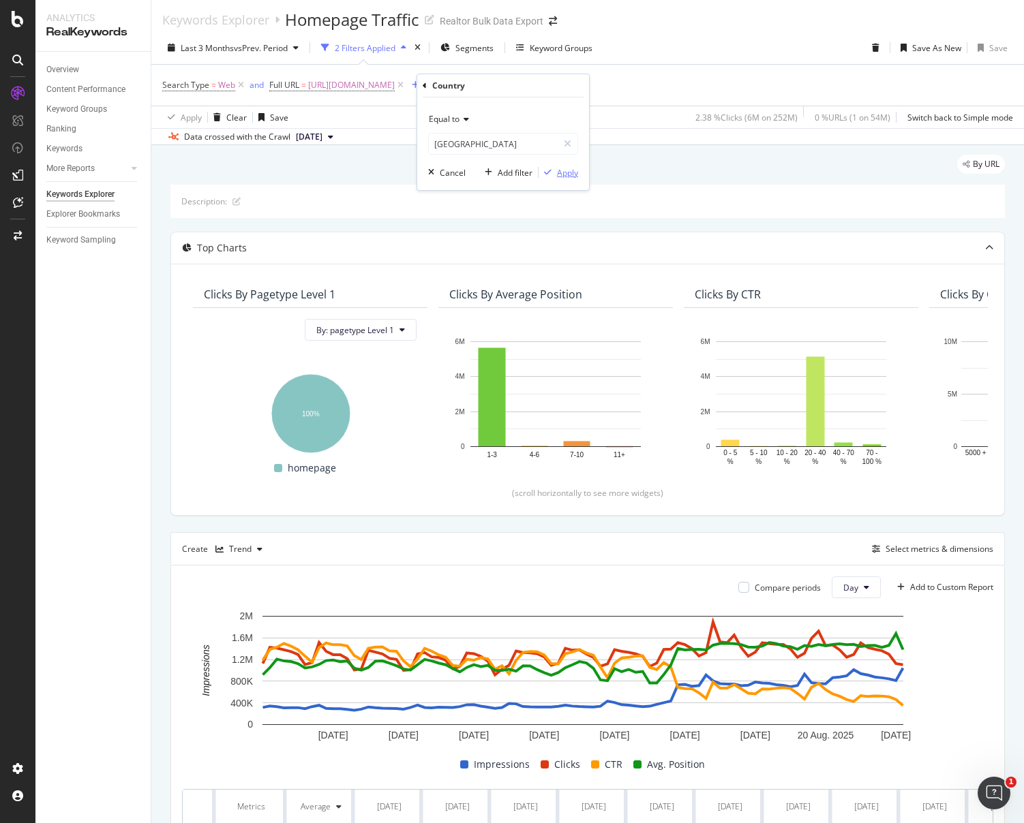
click at [568, 172] on div "Apply" at bounding box center [567, 173] width 21 height 12
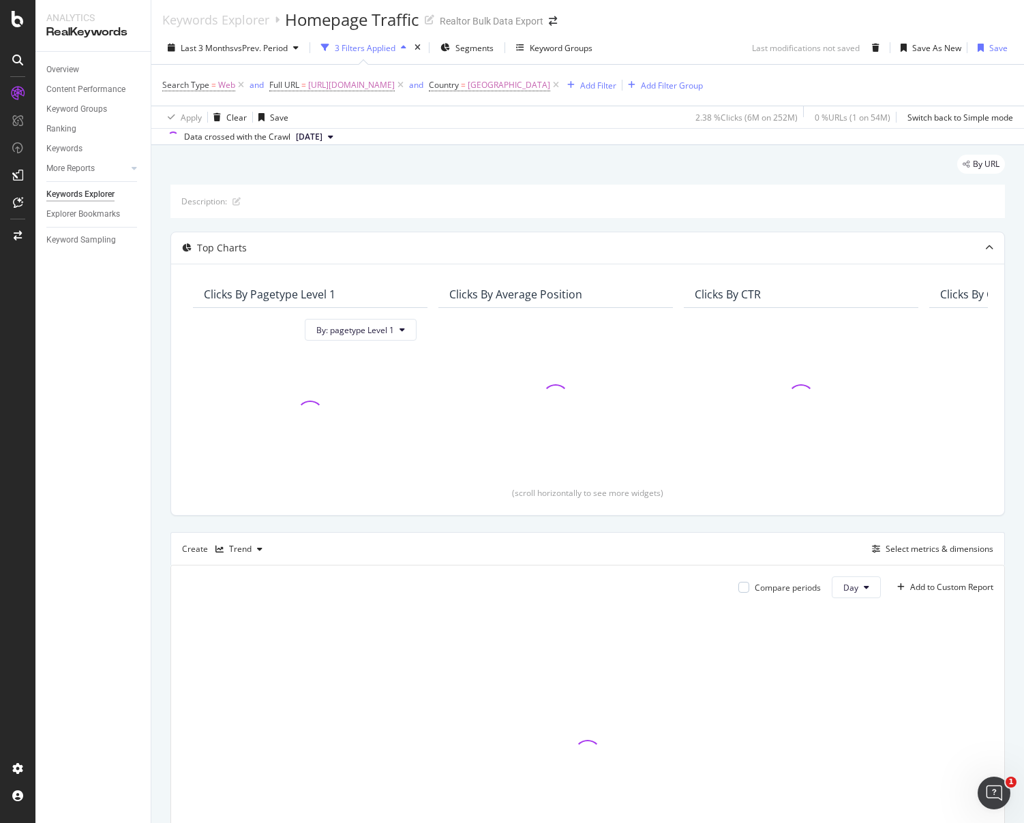
scroll to position [5, 0]
click at [794, 170] on div "By URL" at bounding box center [587, 167] width 834 height 30
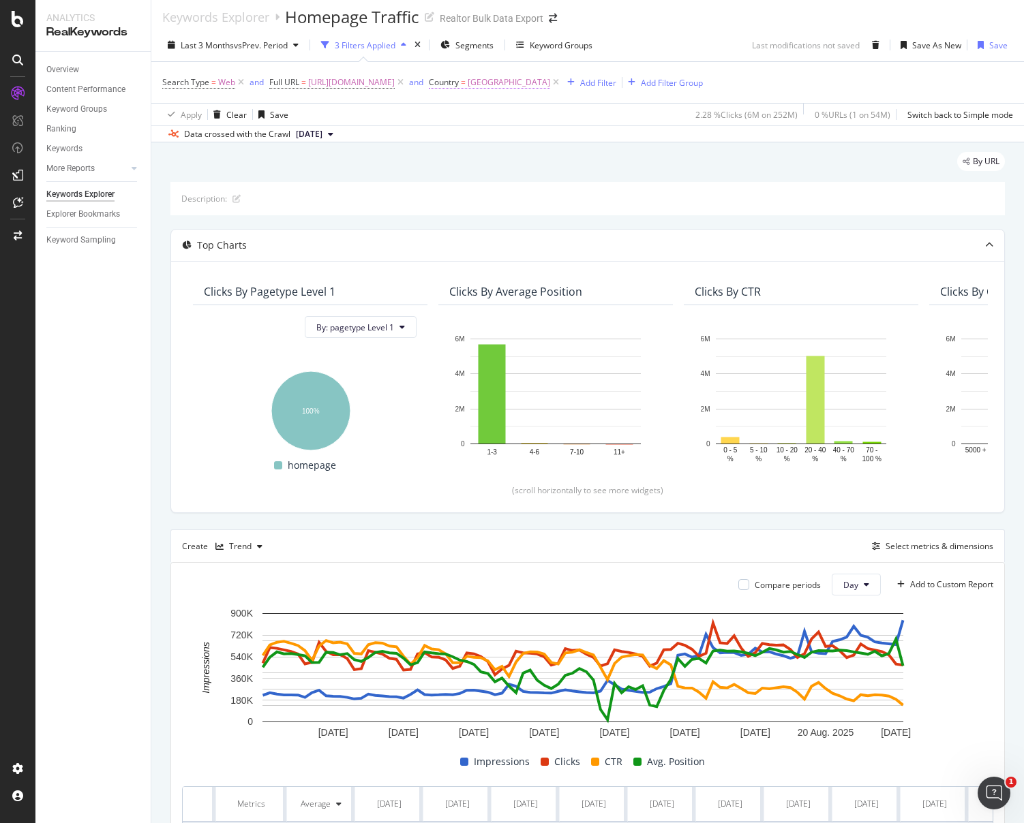
click at [530, 79] on span "United States of America" at bounding box center [509, 82] width 82 height 19
type input "United States of America"
click at [489, 119] on div "Equal to" at bounding box center [526, 115] width 150 height 22
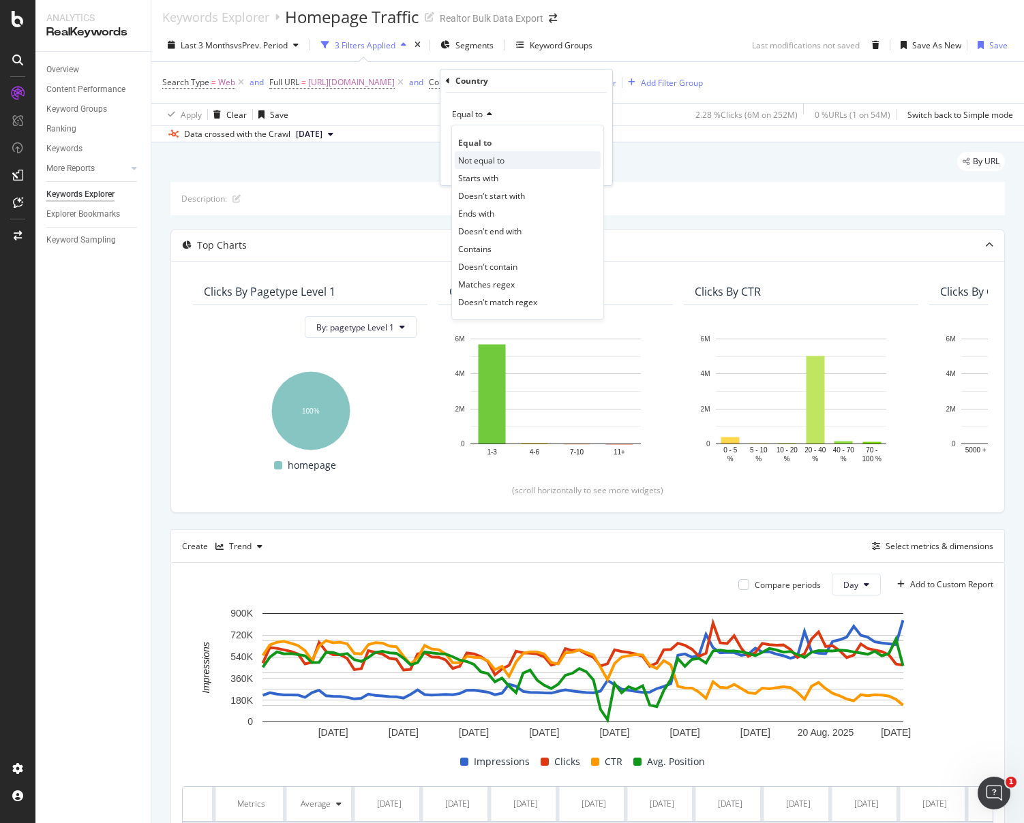
click at [489, 156] on span "Not equal to" at bounding box center [481, 161] width 46 height 12
type input "United States of America"
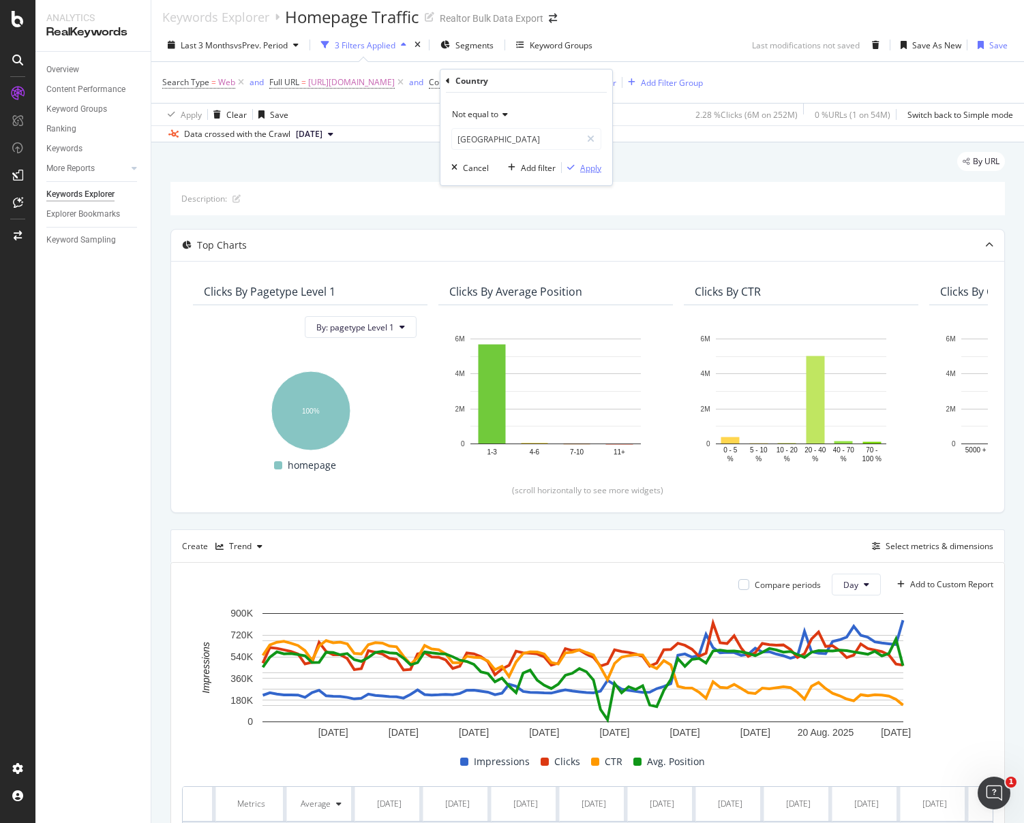
click at [588, 168] on div "Apply" at bounding box center [590, 168] width 21 height 12
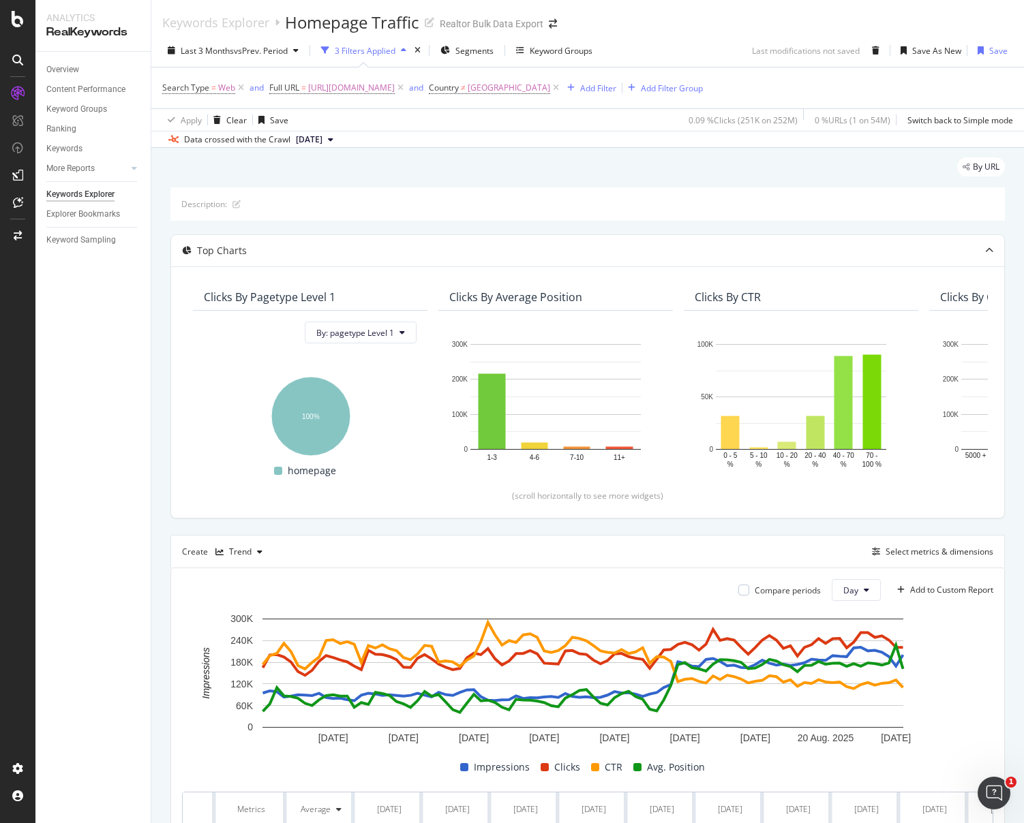
click at [1002, 426] on div "By URL Description: Top Charts Clicks By pagetype Level 1 By: pagetype Level 1 …" at bounding box center [587, 593] width 873 height 891
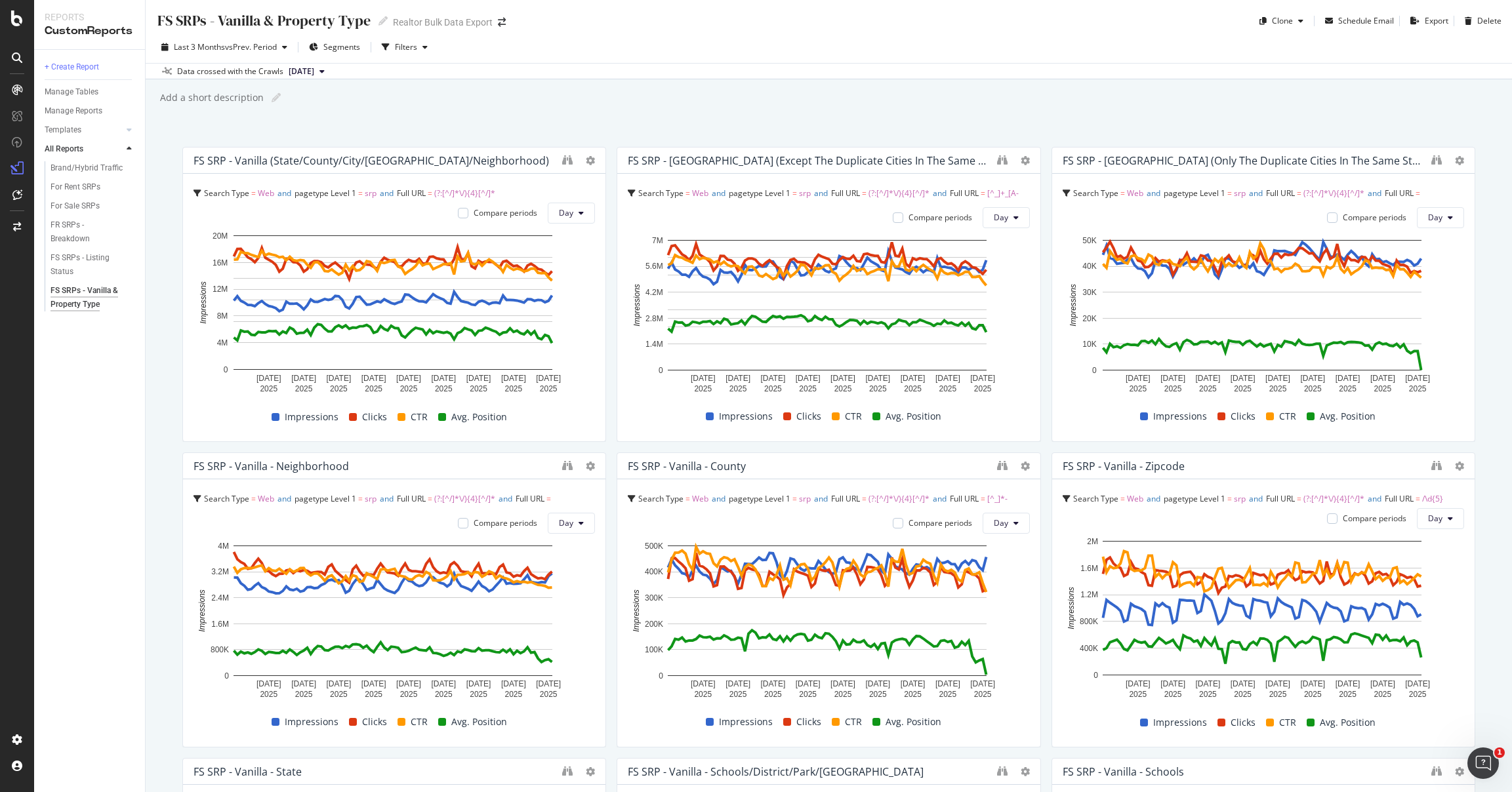
scroll to position [501, 0]
